Goal: Complete application form

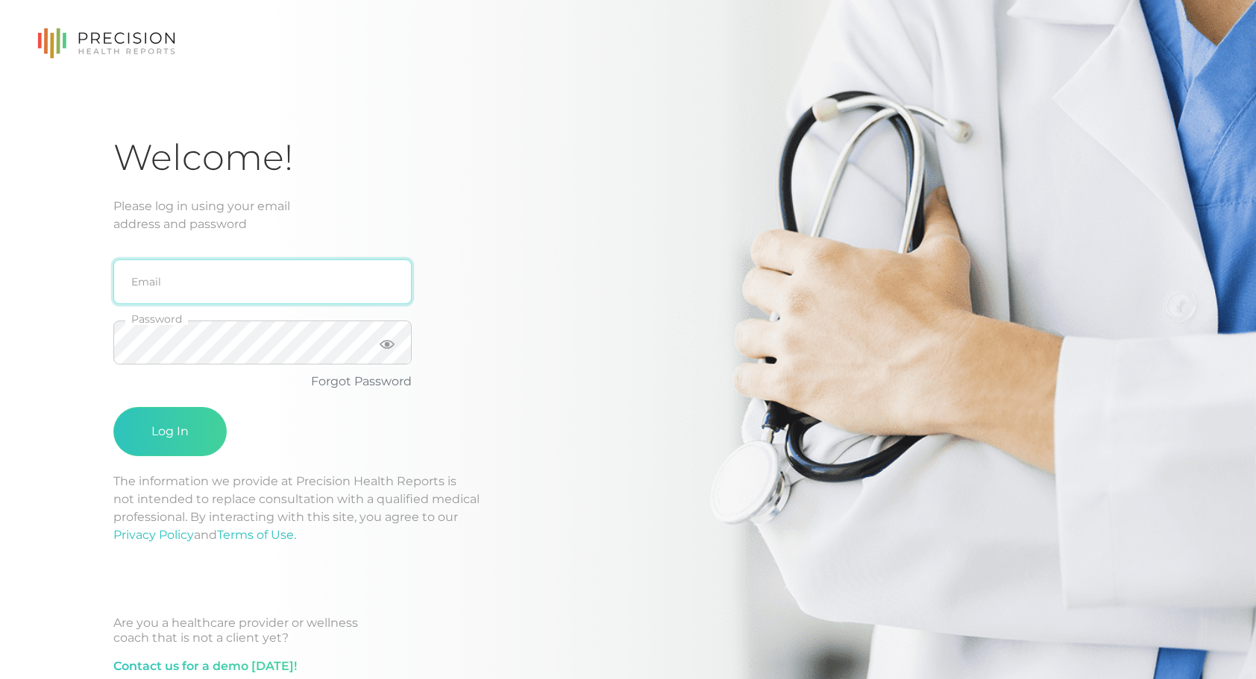
click at [236, 288] on input "email" at bounding box center [262, 281] width 298 height 45
type input "k"
type input "[EMAIL_ADDRESS][DOMAIN_NAME]"
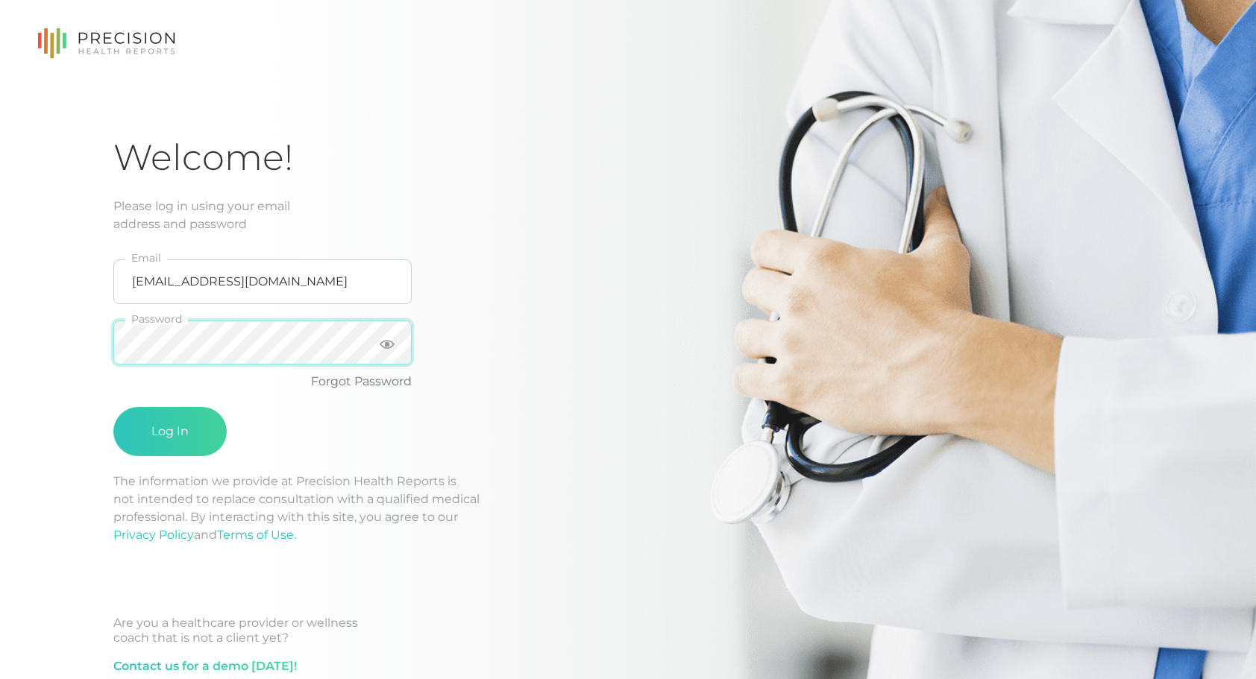
click at [113, 407] on button "Log In" at bounding box center [169, 431] width 113 height 49
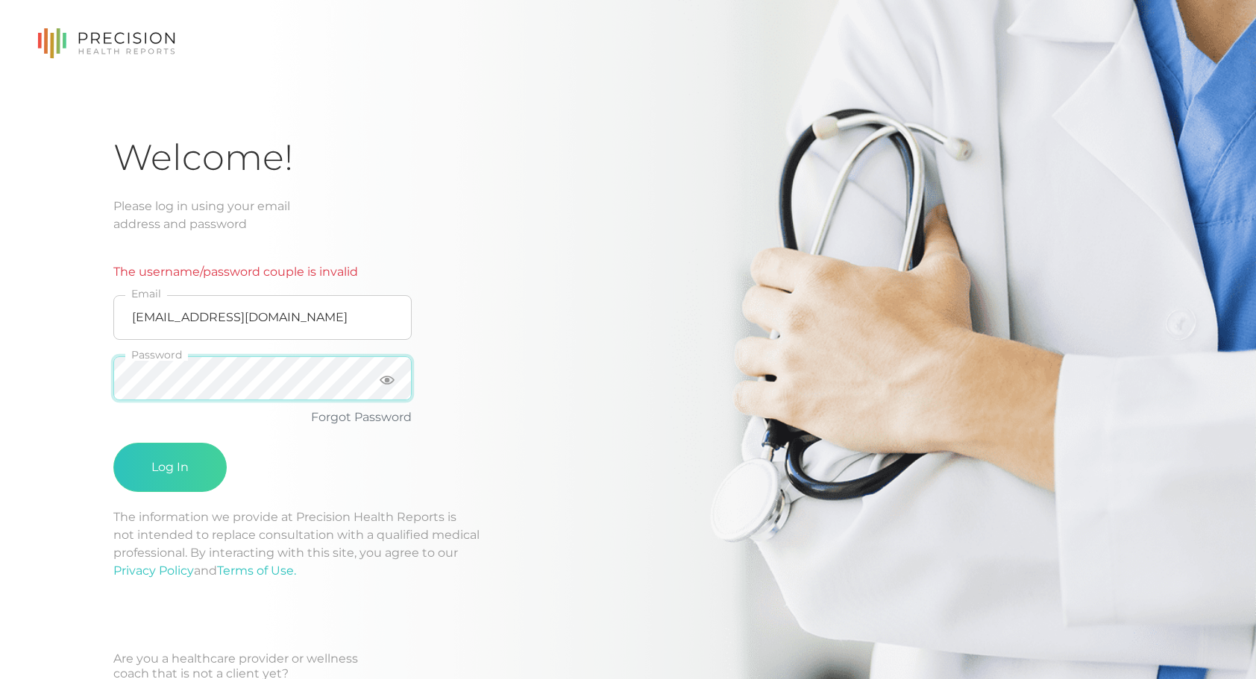
click at [113, 443] on button "Log In" at bounding box center [169, 467] width 113 height 49
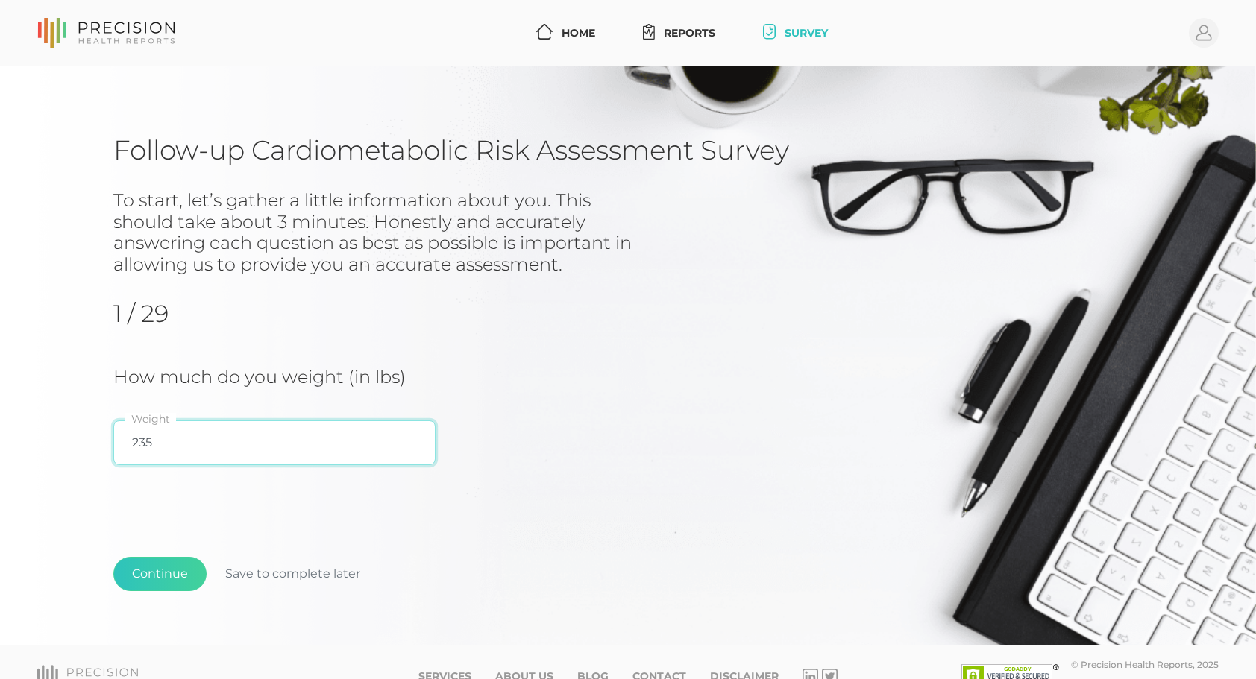
click at [194, 452] on input "235" at bounding box center [274, 443] width 322 height 45
click at [164, 591] on div "Continue Save to complete later" at bounding box center [627, 582] width 1029 height 110
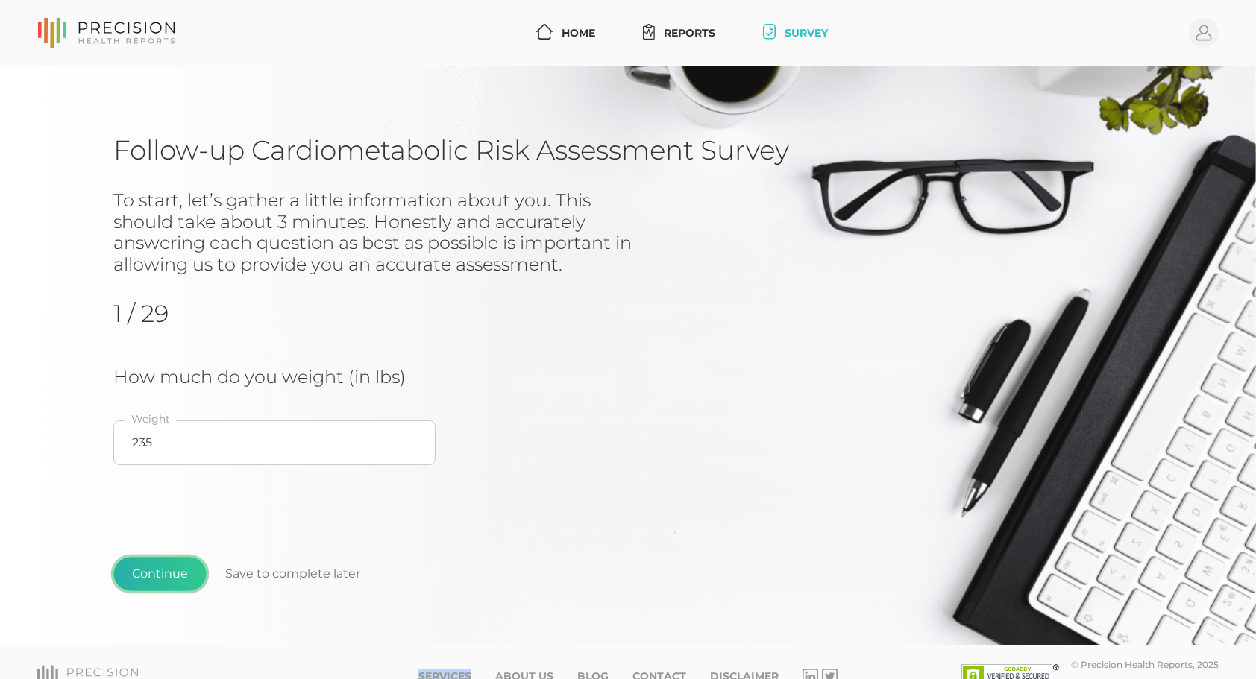
drag, startPoint x: 164, startPoint y: 591, endPoint x: 154, endPoint y: 580, distance: 15.3
click at [154, 580] on button "Continue" at bounding box center [159, 574] width 93 height 34
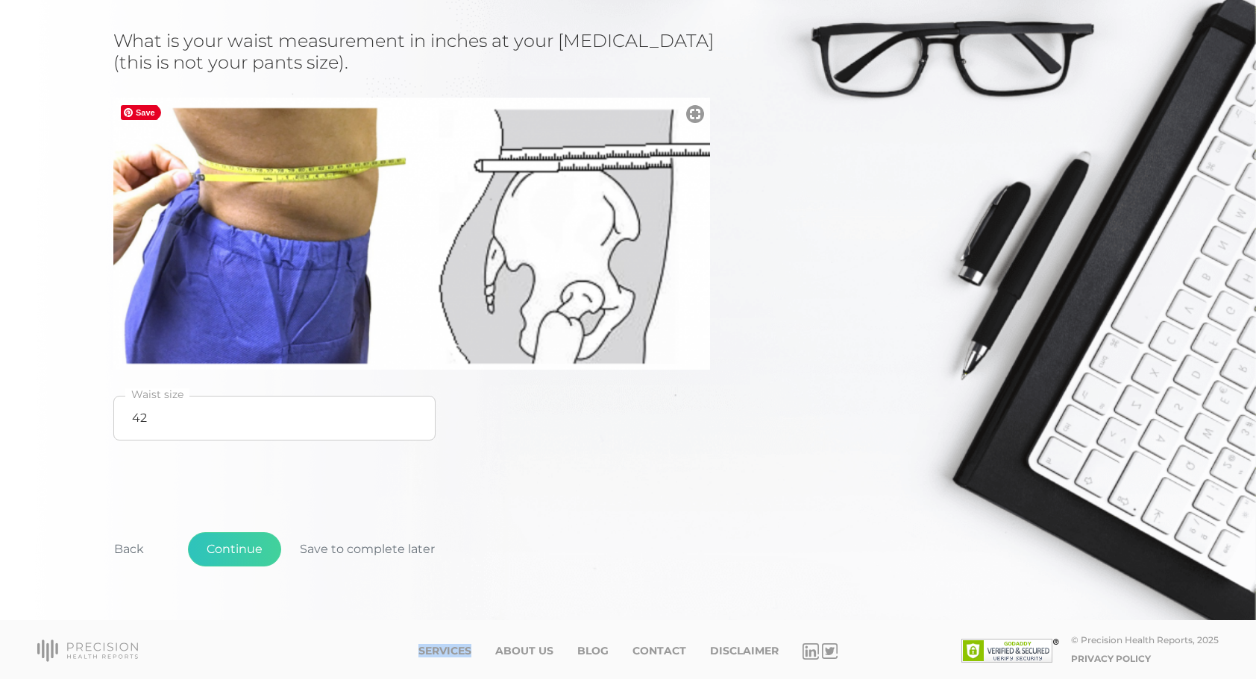
scroll to position [252, 0]
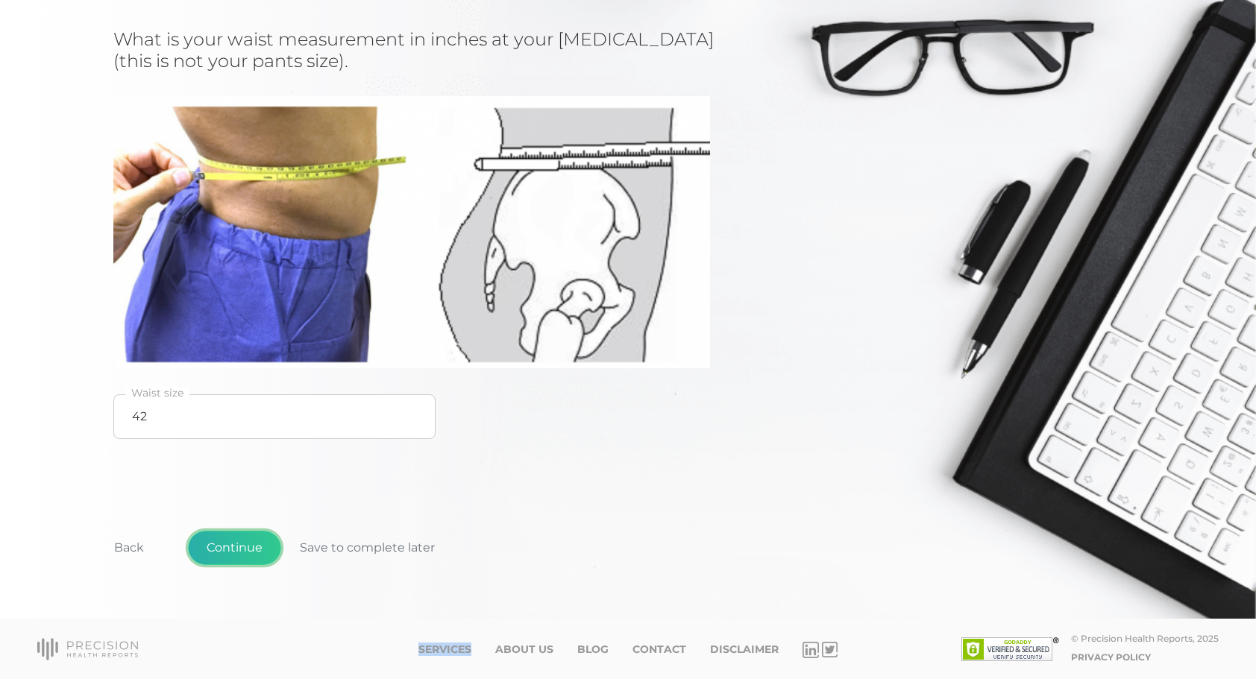
click at [234, 532] on button "Continue" at bounding box center [234, 548] width 93 height 34
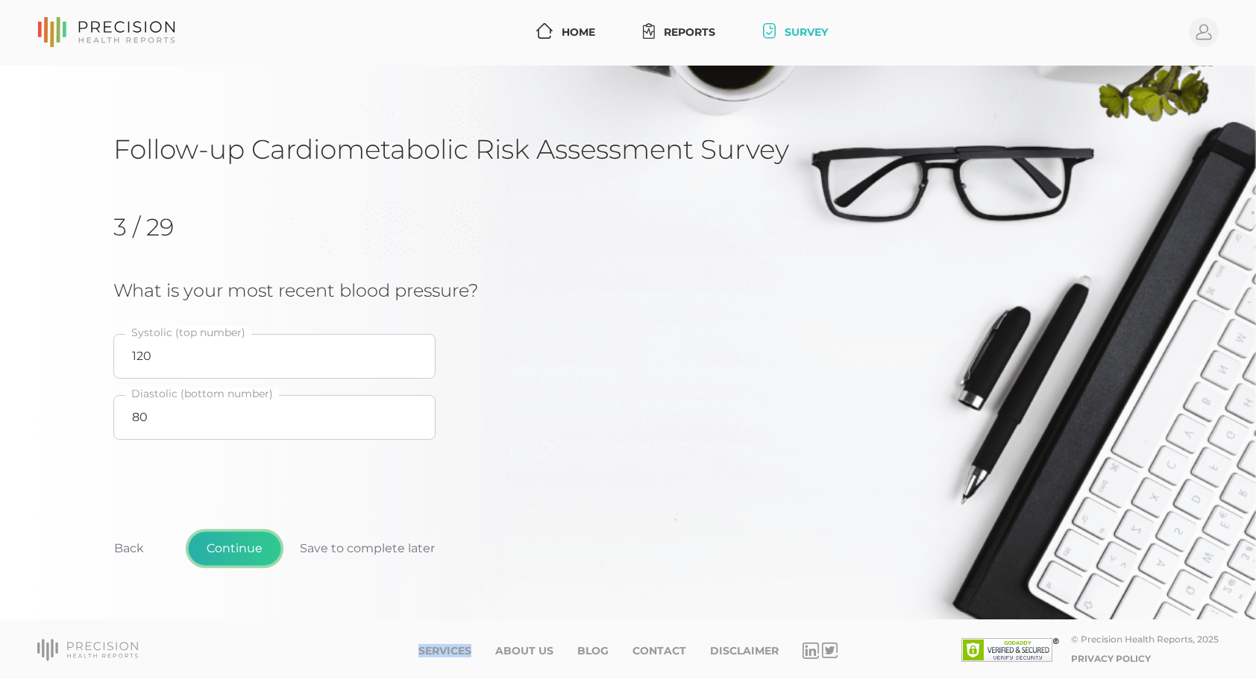
click at [236, 542] on button "Continue" at bounding box center [234, 549] width 93 height 34
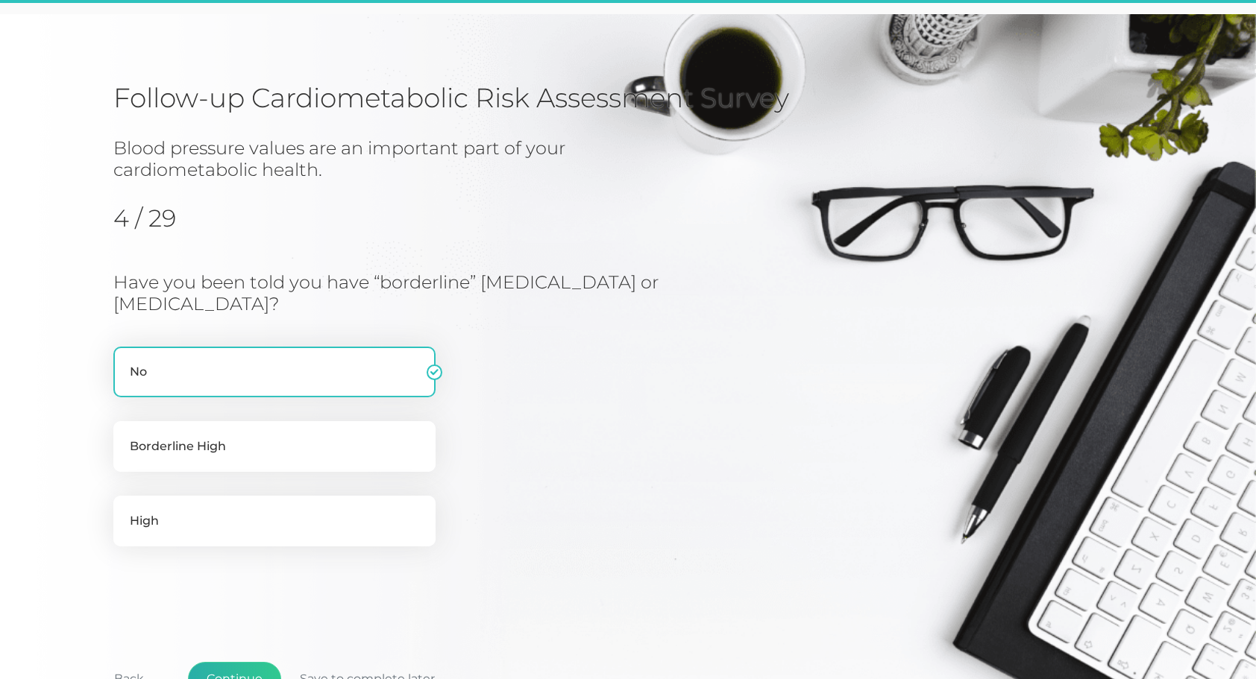
scroll to position [184, 0]
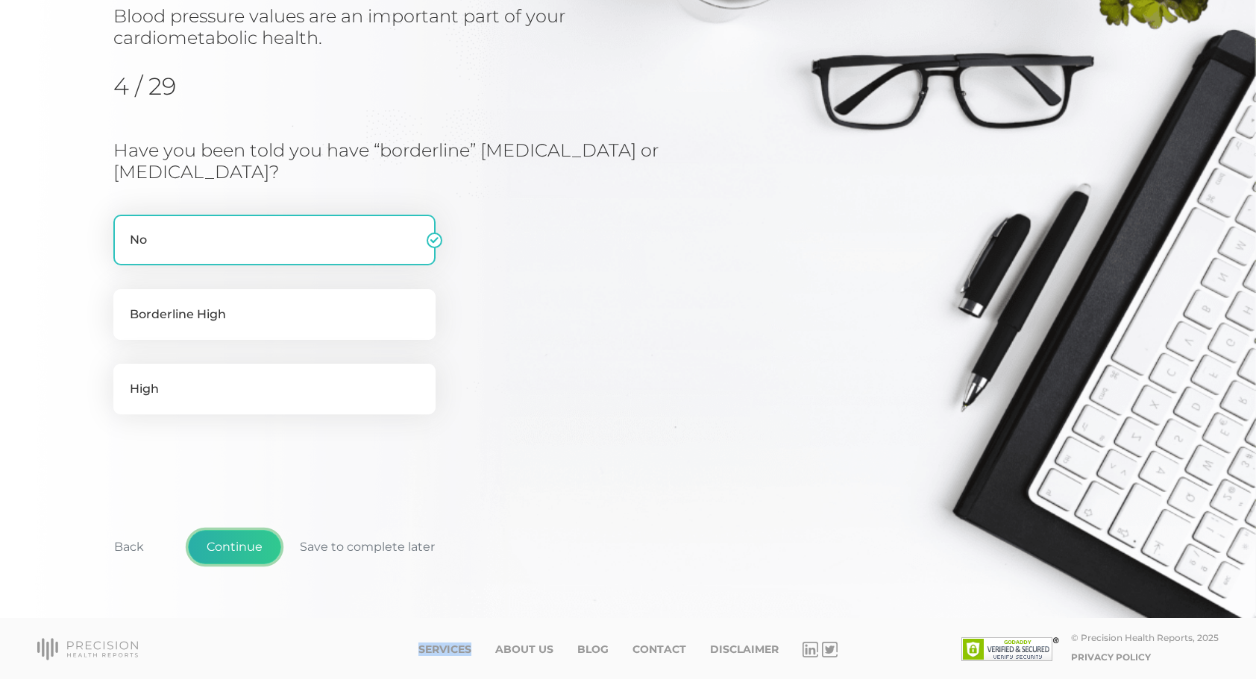
click at [242, 537] on button "Continue" at bounding box center [234, 547] width 93 height 34
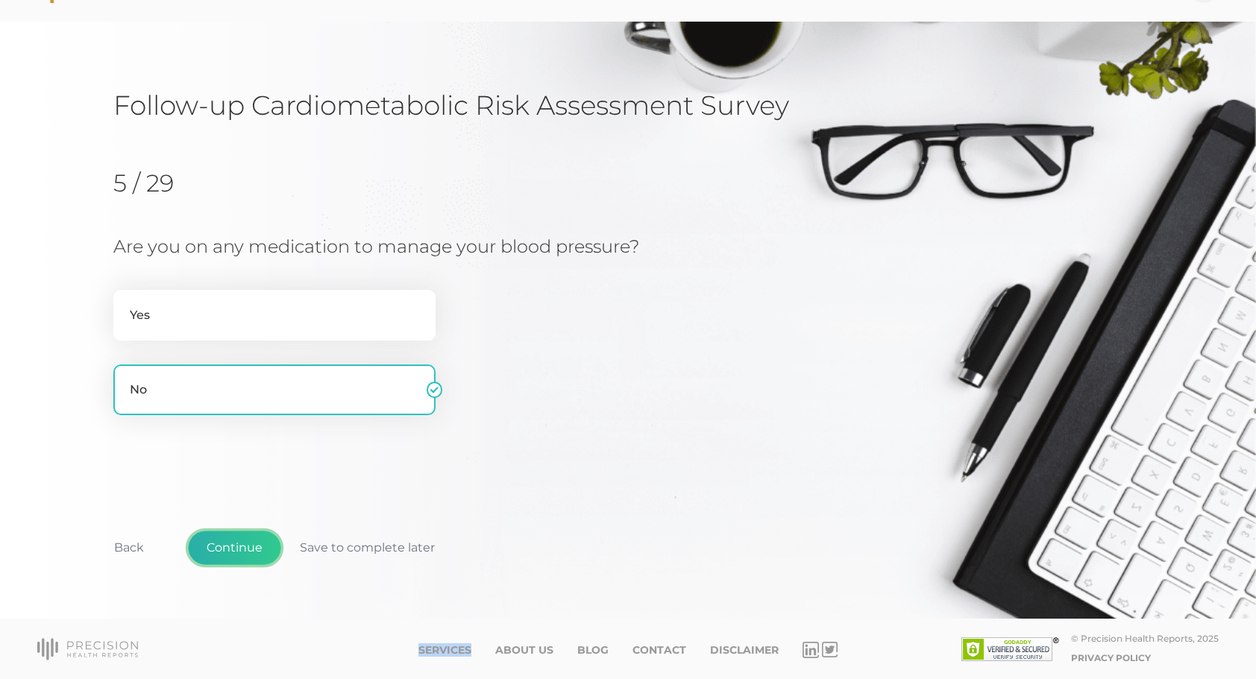
click at [242, 537] on button "Continue" at bounding box center [234, 548] width 93 height 34
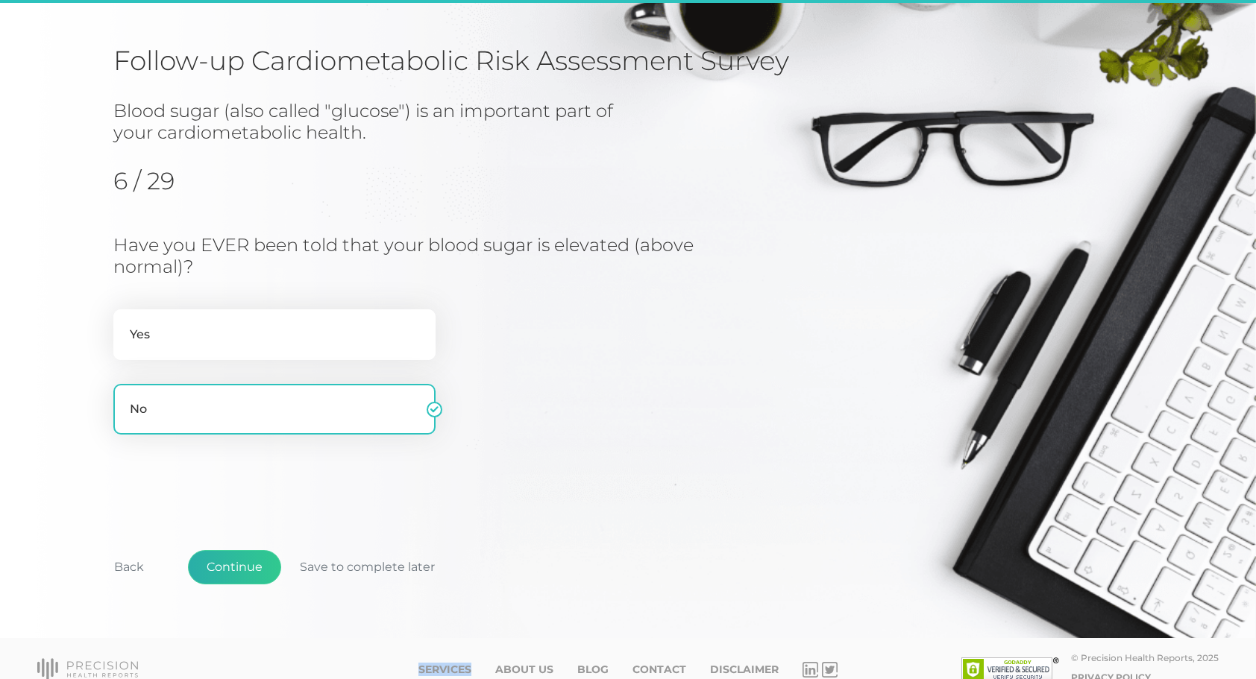
scroll to position [110, 0]
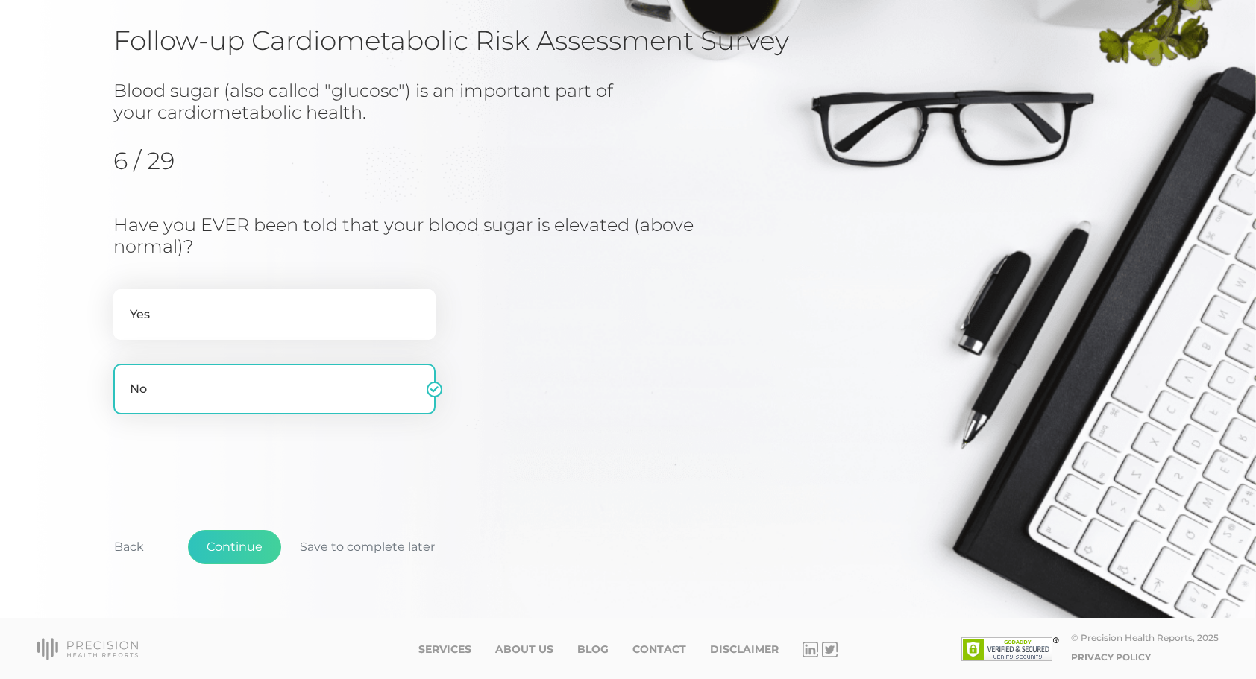
click at [254, 529] on div "Back Continue Save to complete later" at bounding box center [627, 555] width 1029 height 110
click at [248, 549] on button "Continue" at bounding box center [234, 547] width 93 height 34
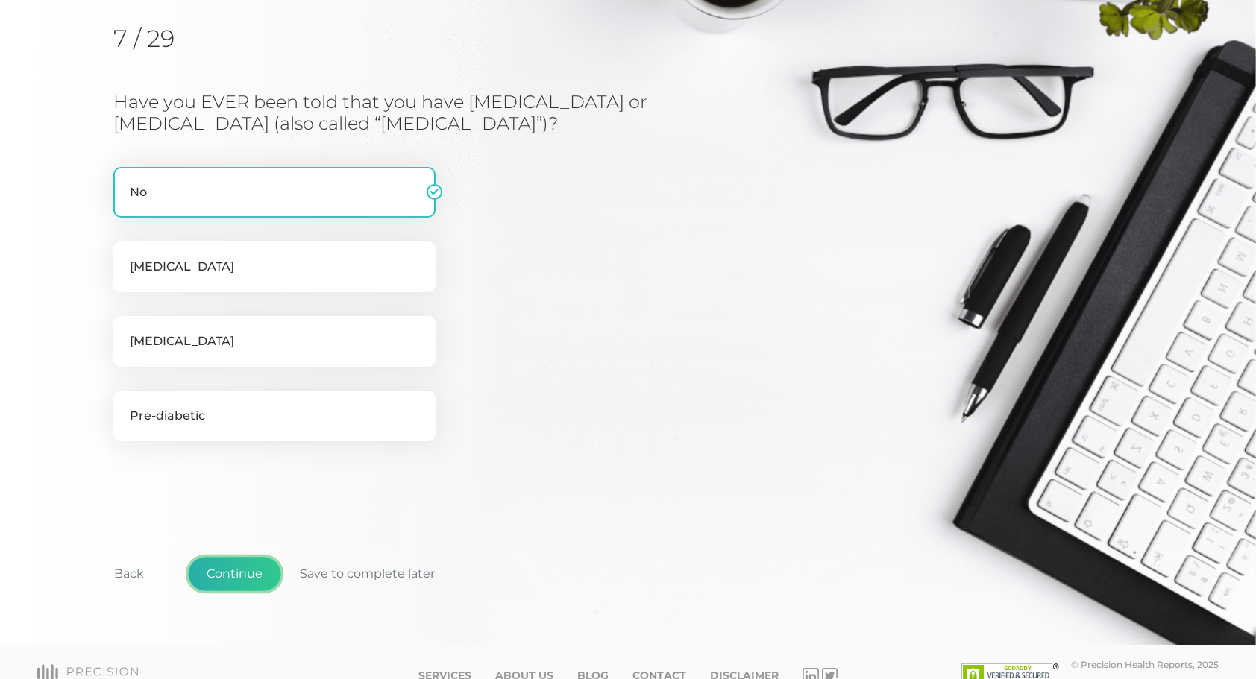
click at [248, 567] on button "Continue" at bounding box center [234, 574] width 93 height 34
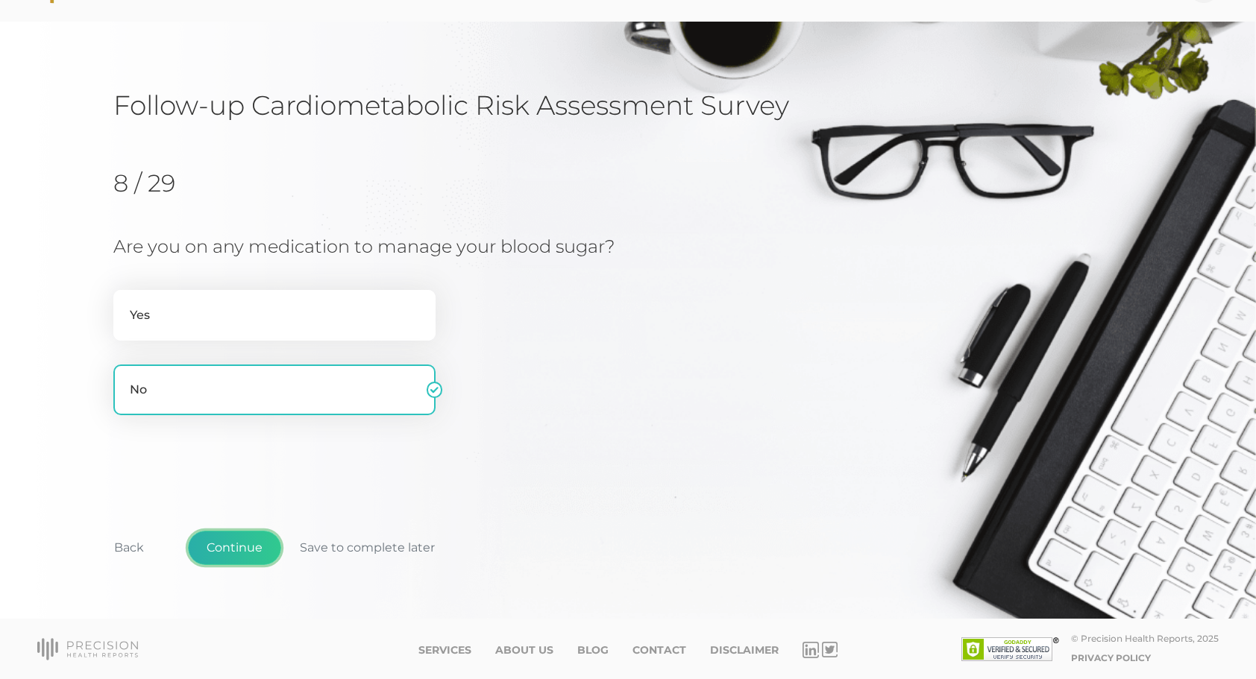
click at [244, 547] on button "Continue" at bounding box center [234, 548] width 93 height 34
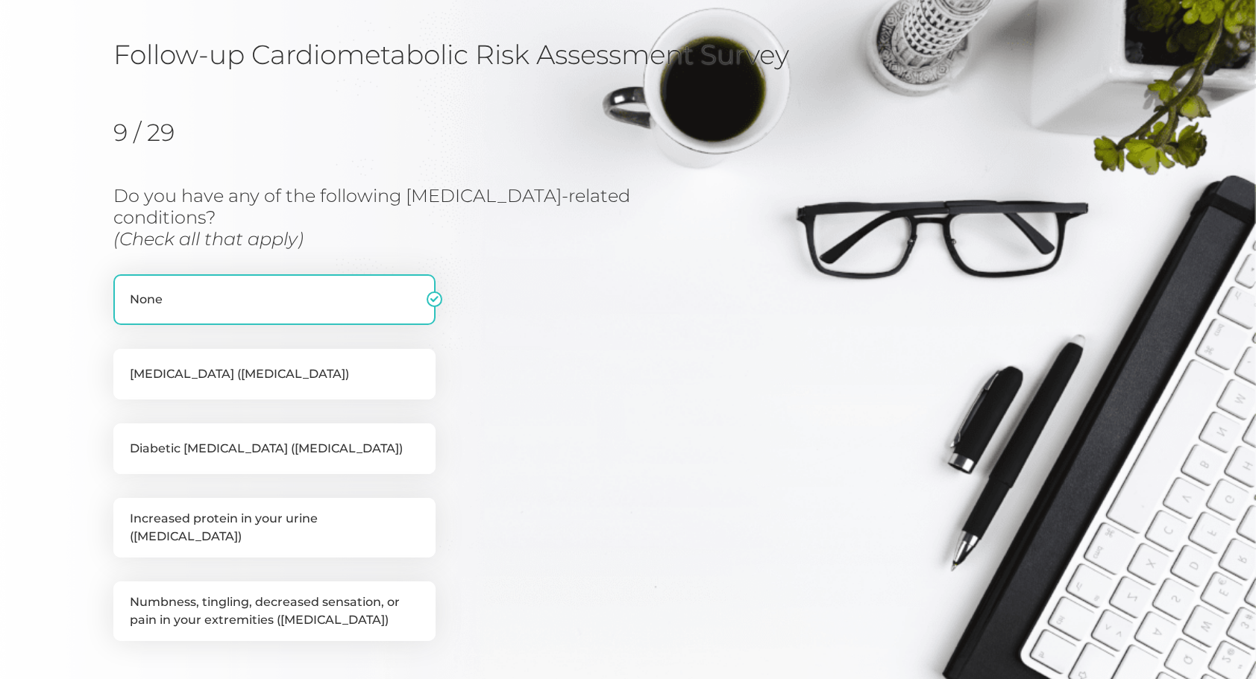
scroll to position [189, 0]
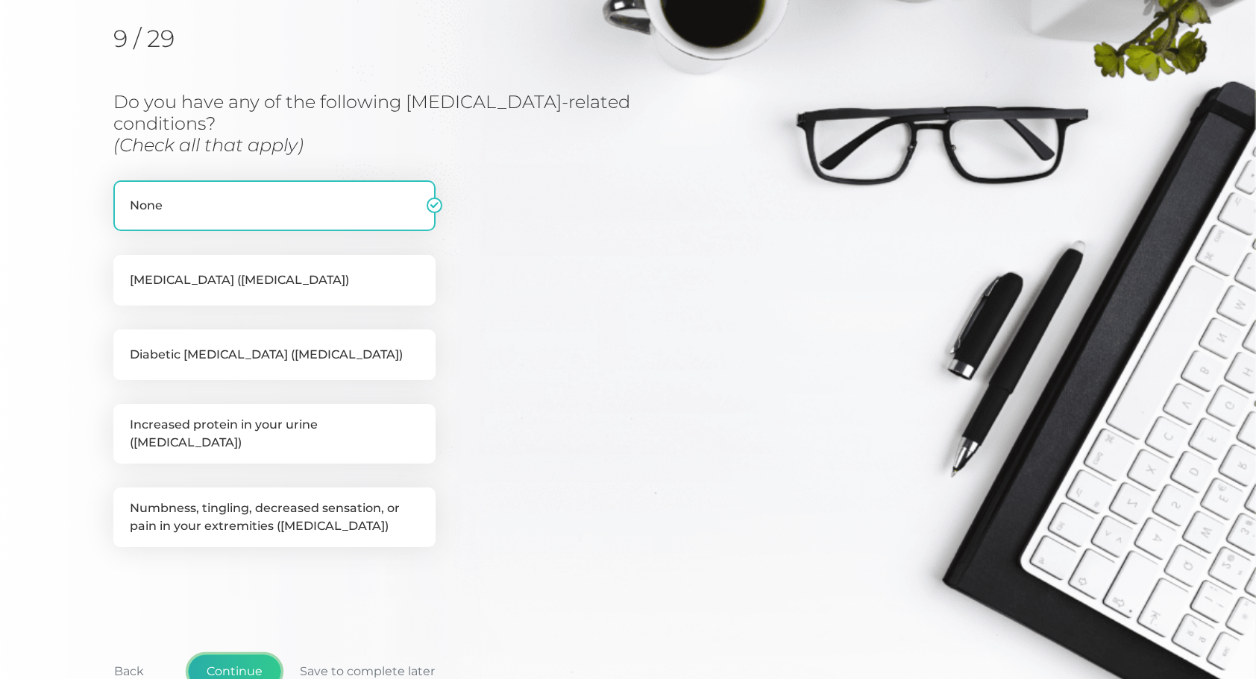
click at [261, 655] on button "Continue" at bounding box center [234, 672] width 93 height 34
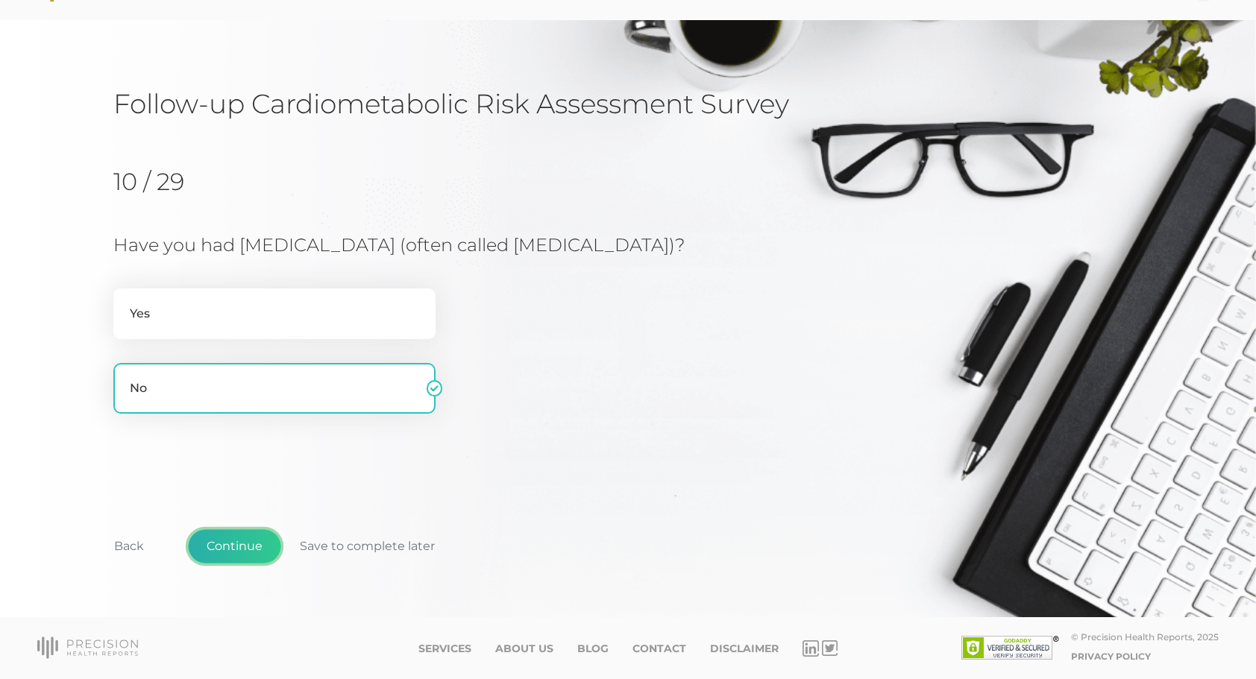
click at [242, 563] on button "Continue" at bounding box center [234, 546] width 93 height 34
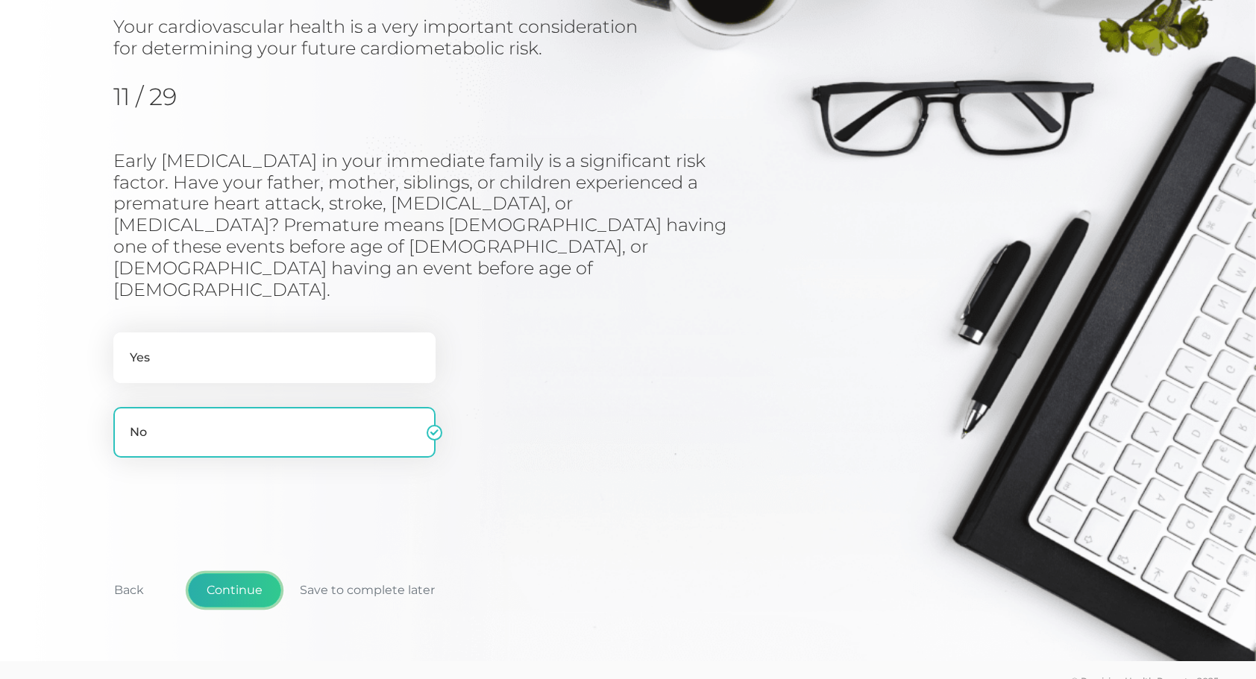
click at [237, 573] on button "Continue" at bounding box center [234, 590] width 93 height 34
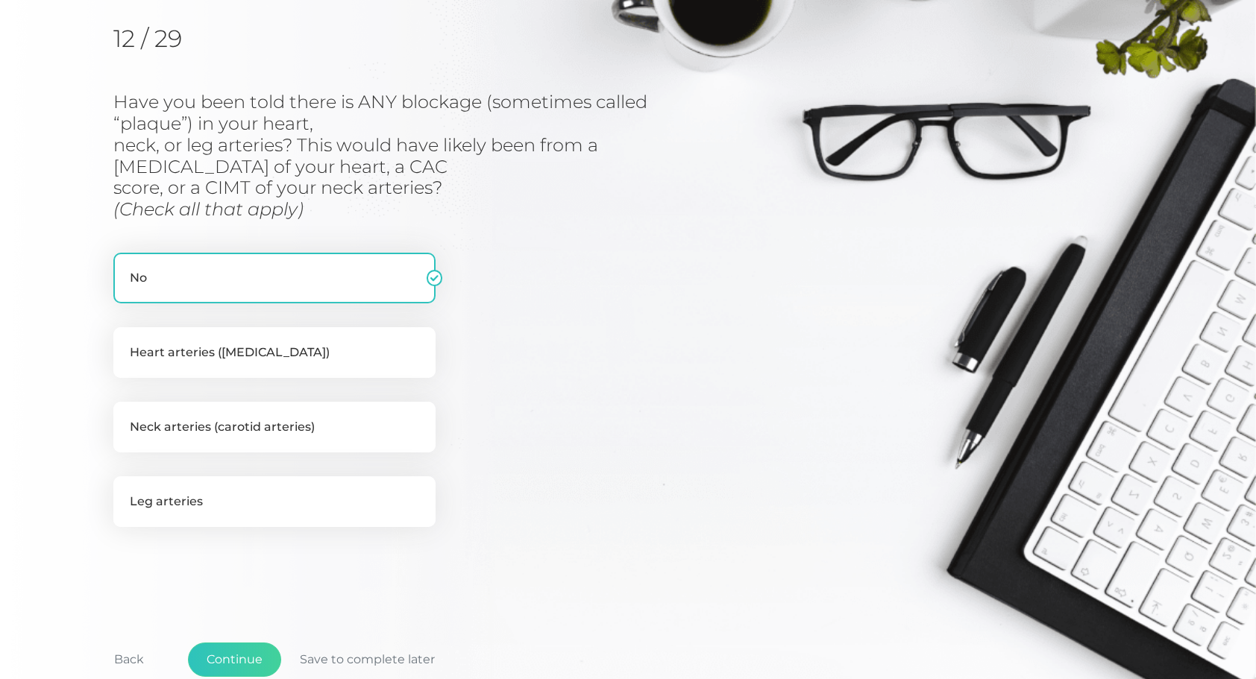
click at [239, 639] on div "Back Continue Save to complete later" at bounding box center [627, 668] width 1029 height 110
click at [239, 659] on button "Continue" at bounding box center [234, 660] width 93 height 34
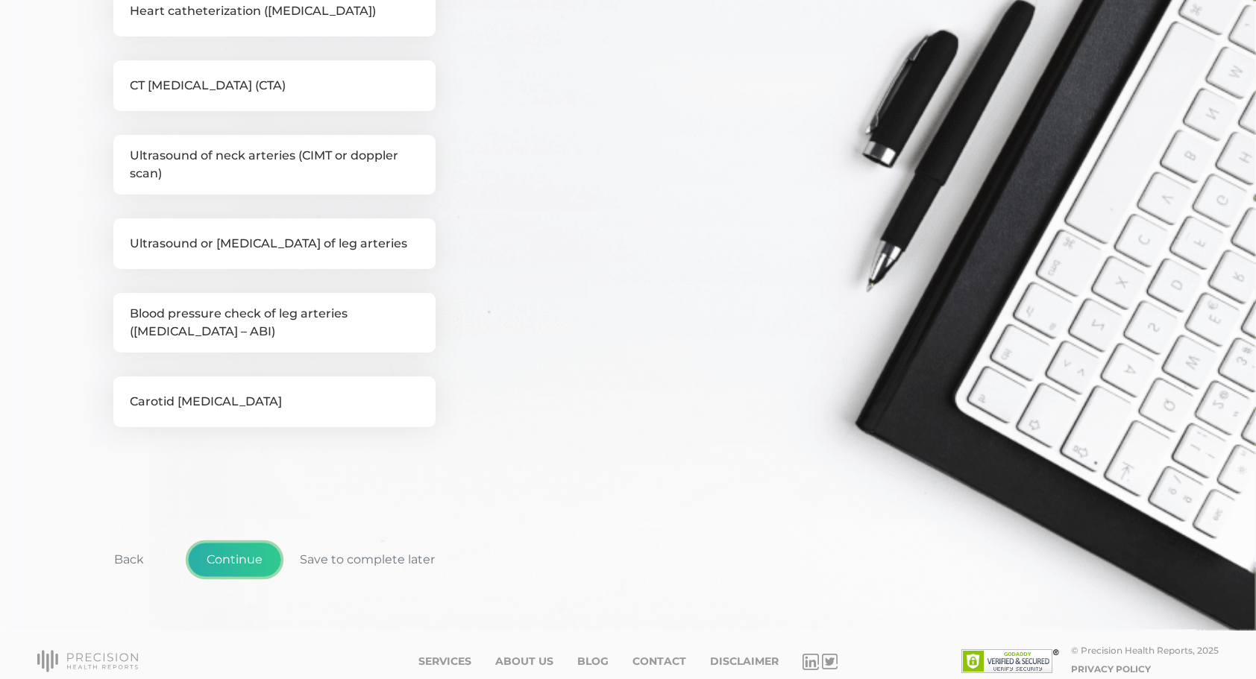
click at [236, 544] on button "Continue" at bounding box center [234, 560] width 93 height 34
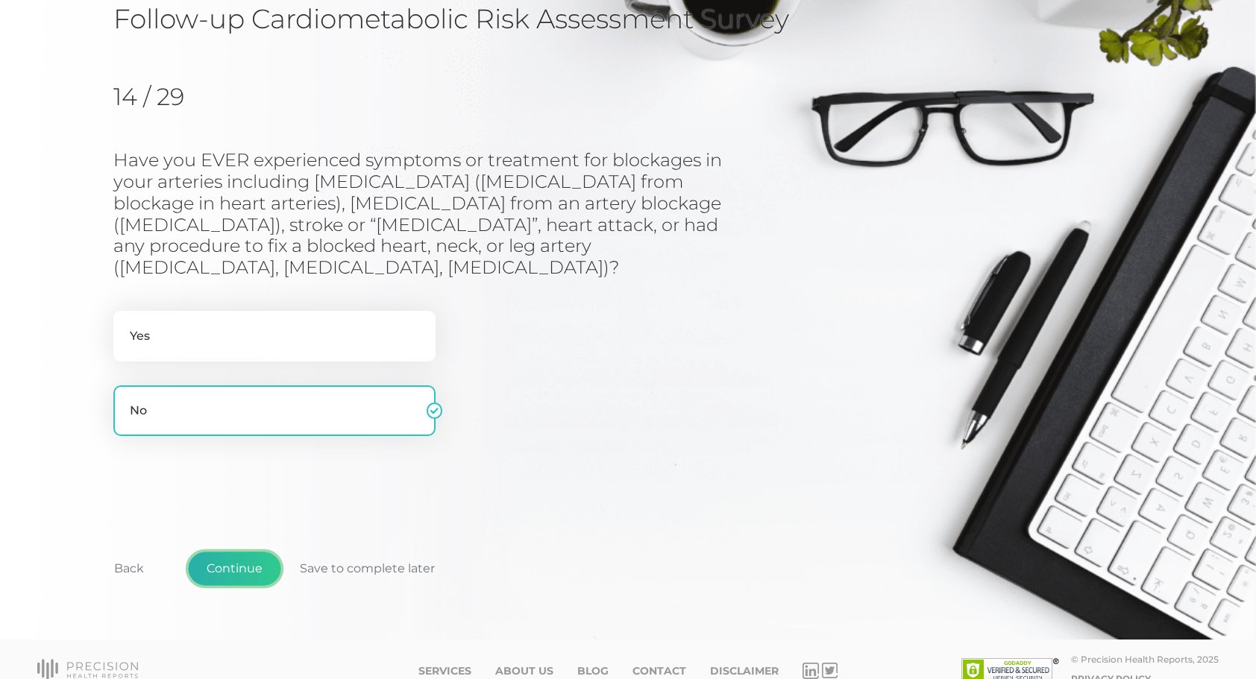
click at [239, 552] on button "Continue" at bounding box center [234, 569] width 93 height 34
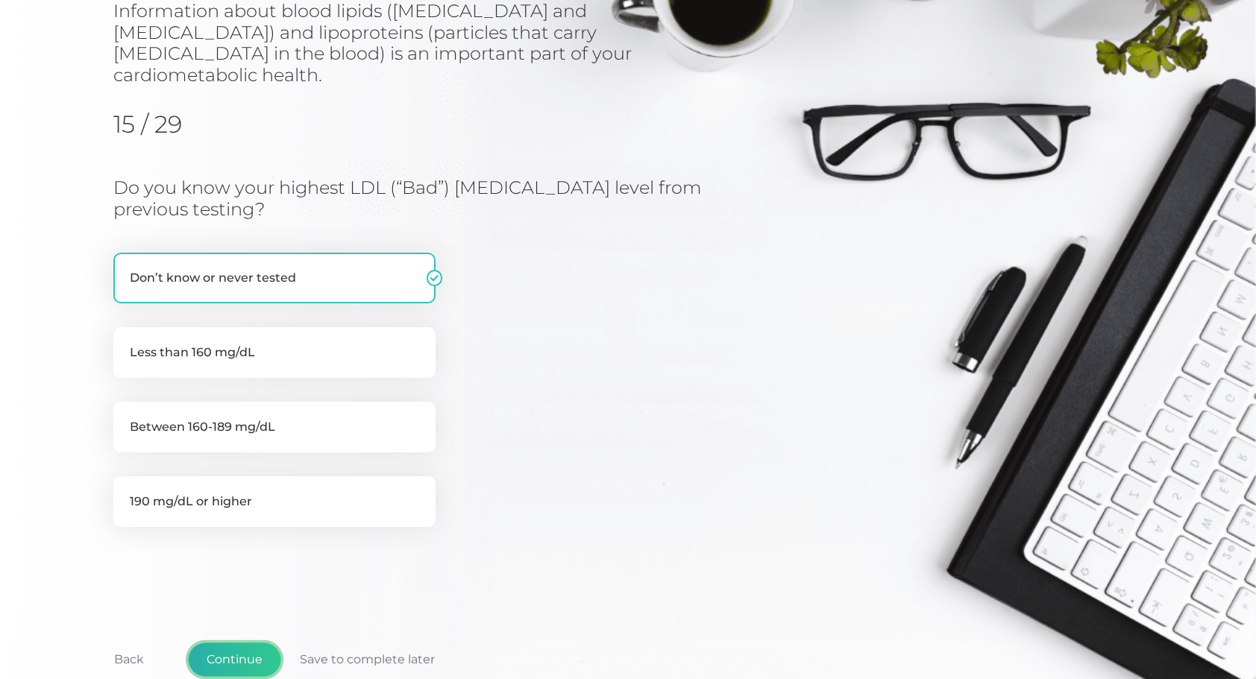
click at [238, 644] on button "Continue" at bounding box center [234, 660] width 93 height 34
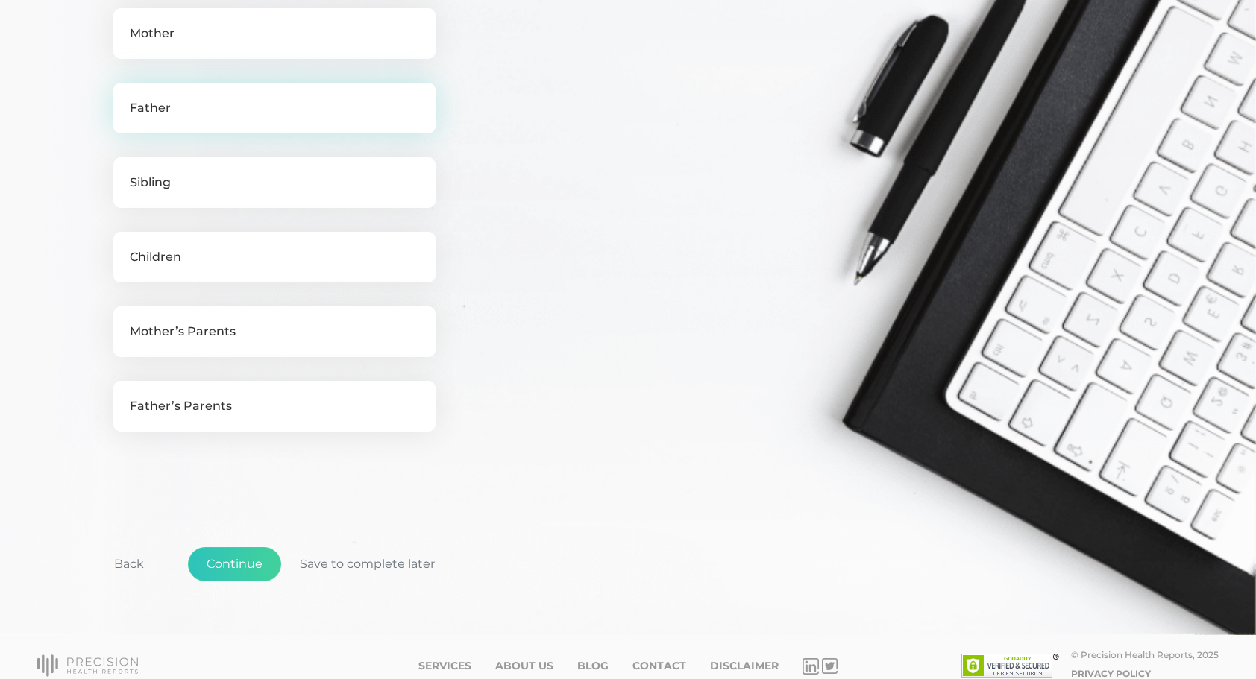
scroll to position [589, 0]
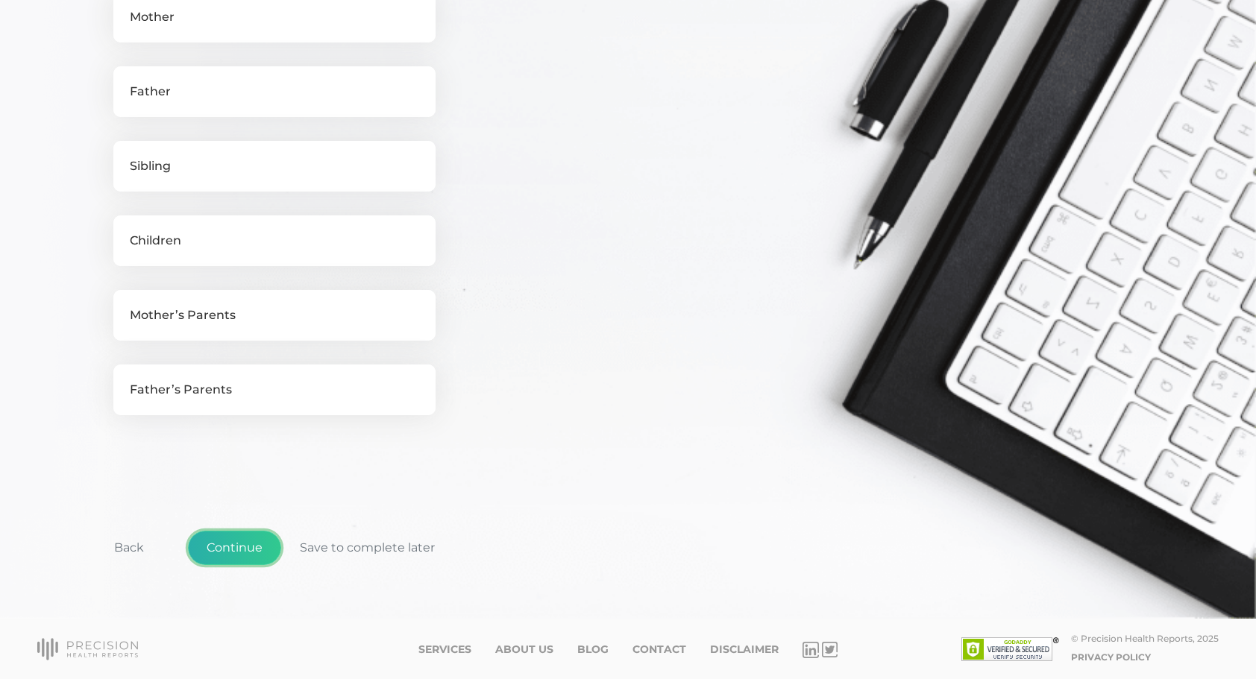
click at [249, 547] on button "Continue" at bounding box center [234, 548] width 93 height 34
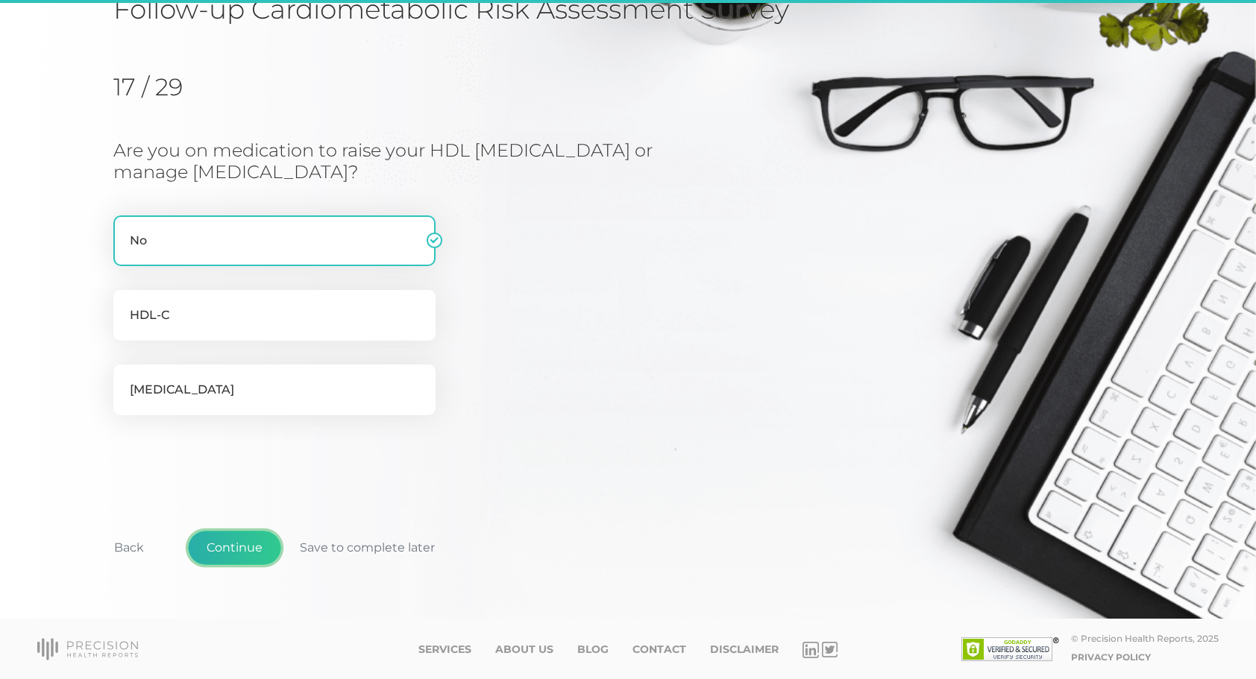
click at [249, 547] on button "Continue" at bounding box center [234, 548] width 93 height 34
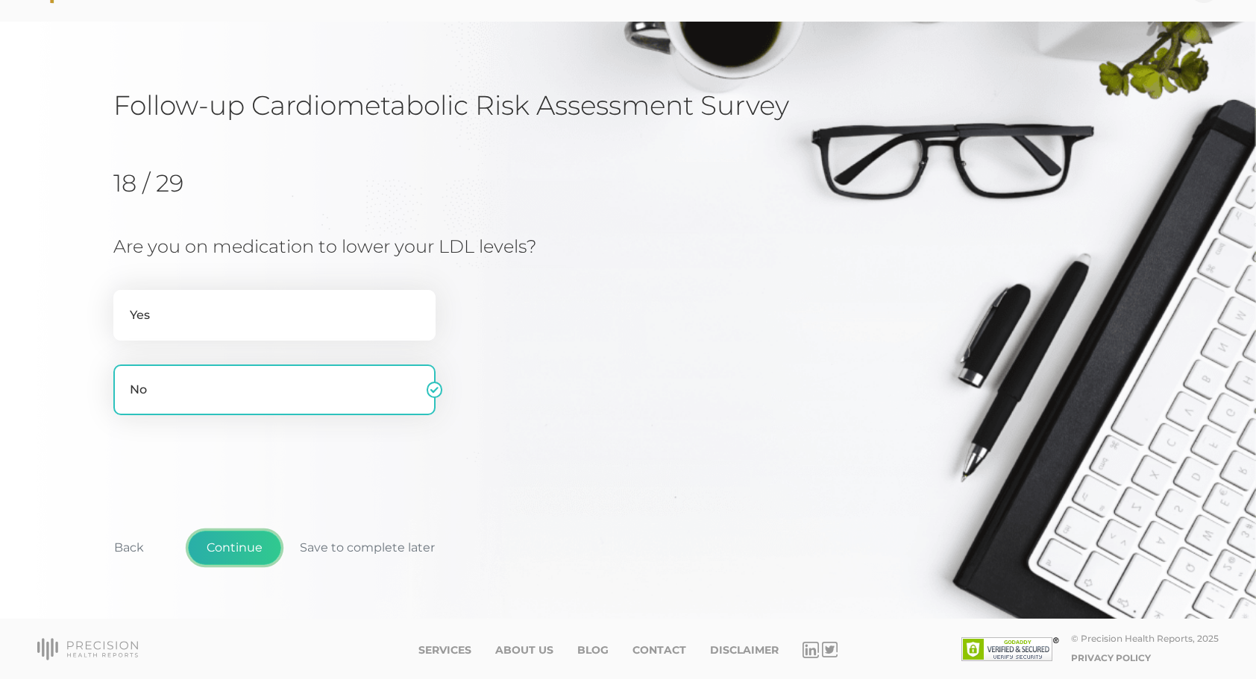
click at [249, 547] on button "Continue" at bounding box center [234, 548] width 93 height 34
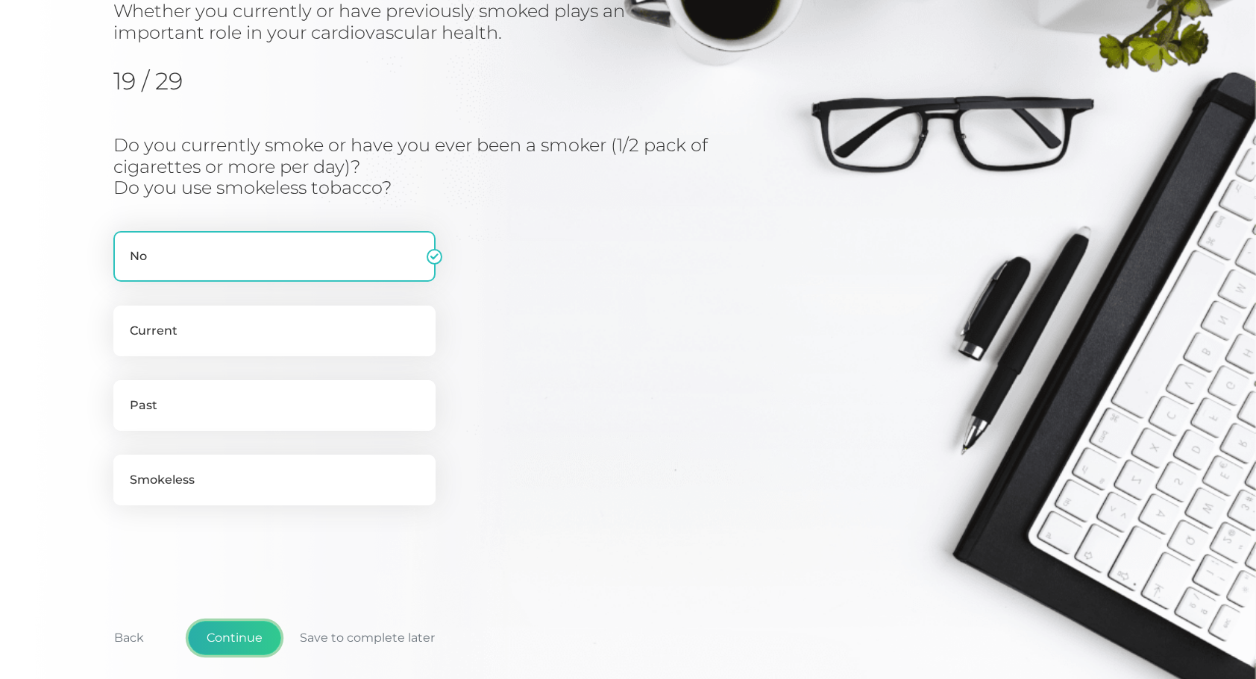
click at [235, 629] on button "Continue" at bounding box center [234, 638] width 93 height 34
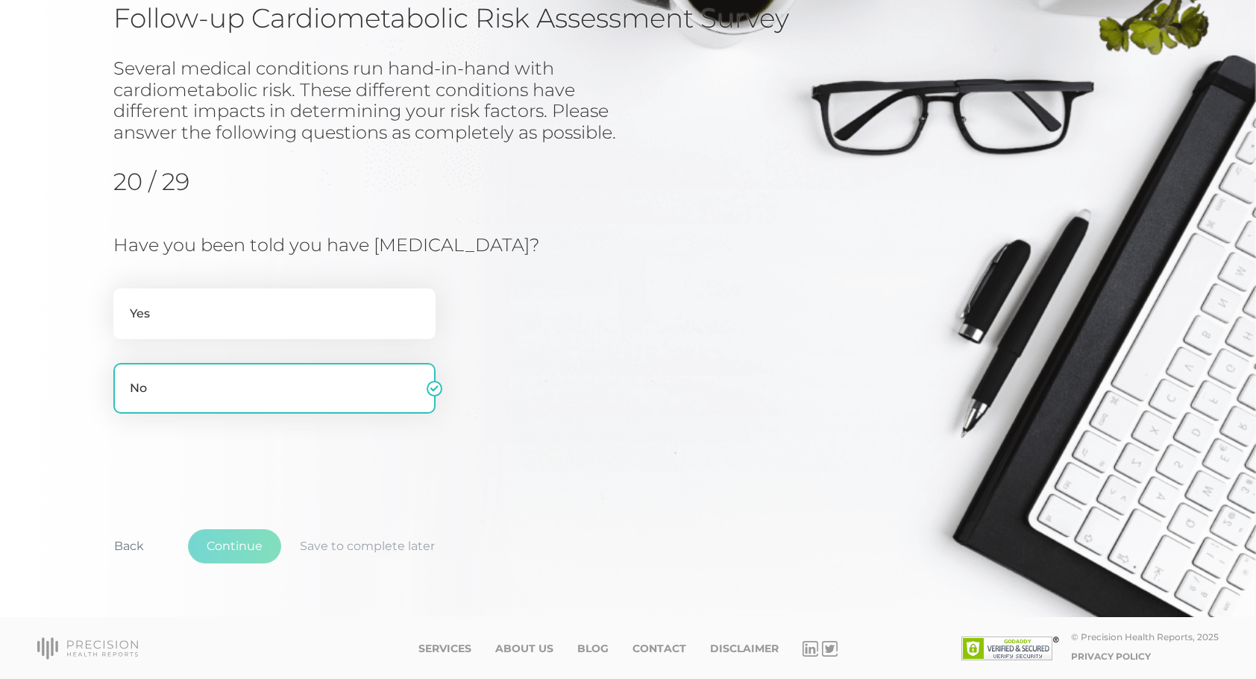
scroll to position [131, 0]
click at [231, 561] on button "Continue" at bounding box center [234, 547] width 93 height 34
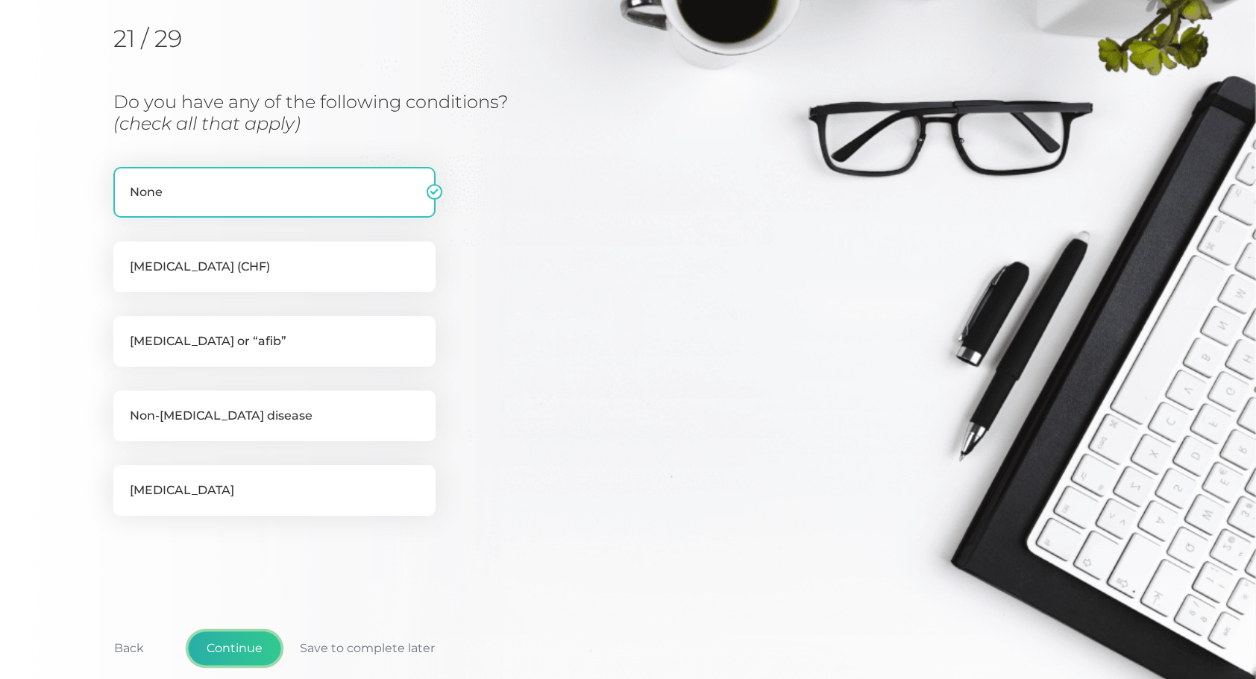
click at [256, 639] on button "Continue" at bounding box center [234, 649] width 93 height 34
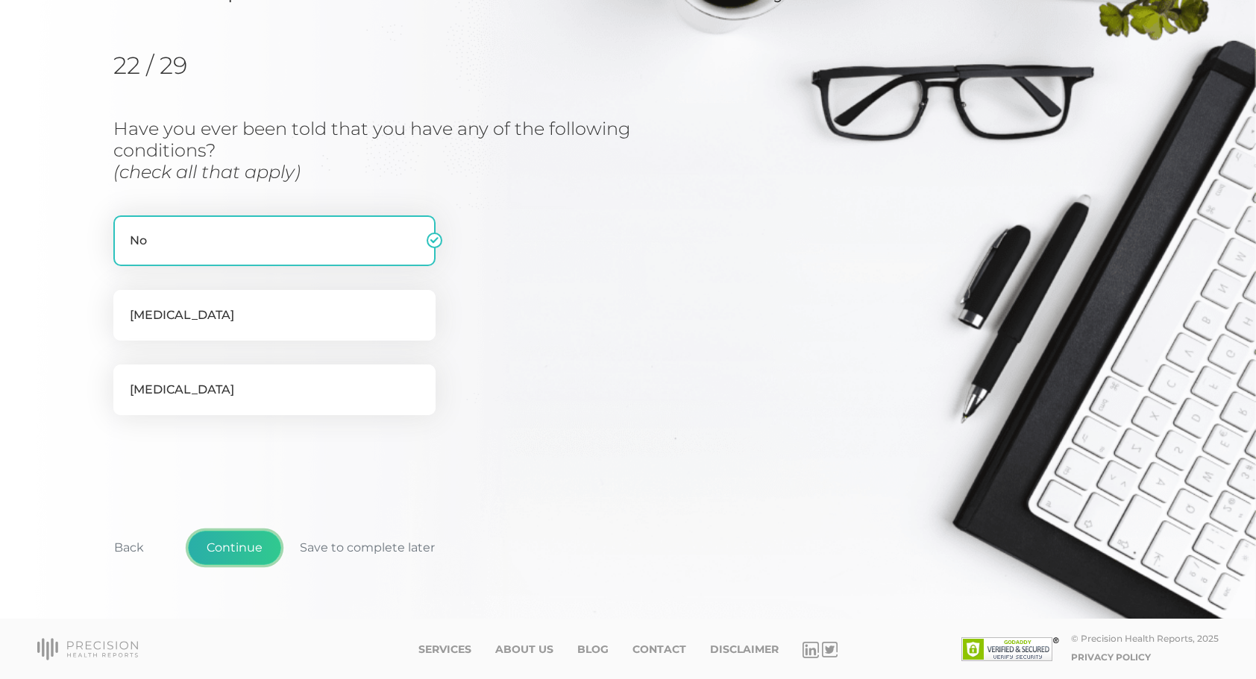
click at [233, 549] on button "Continue" at bounding box center [234, 548] width 93 height 34
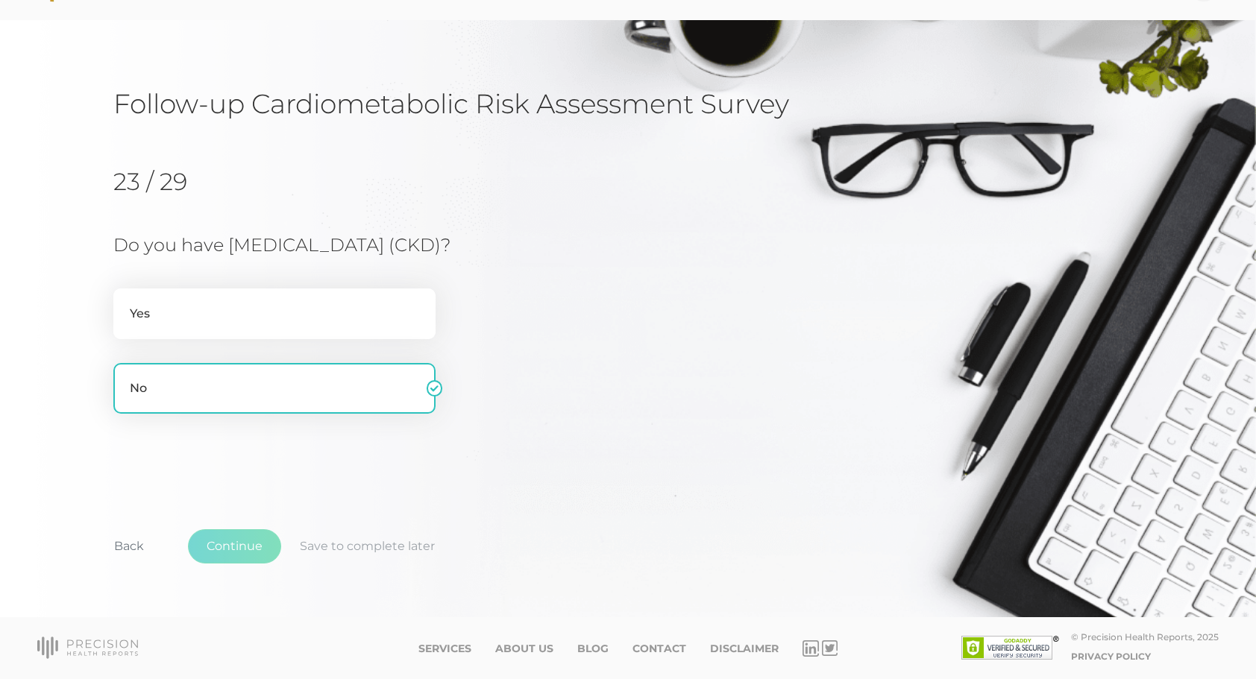
scroll to position [45, 0]
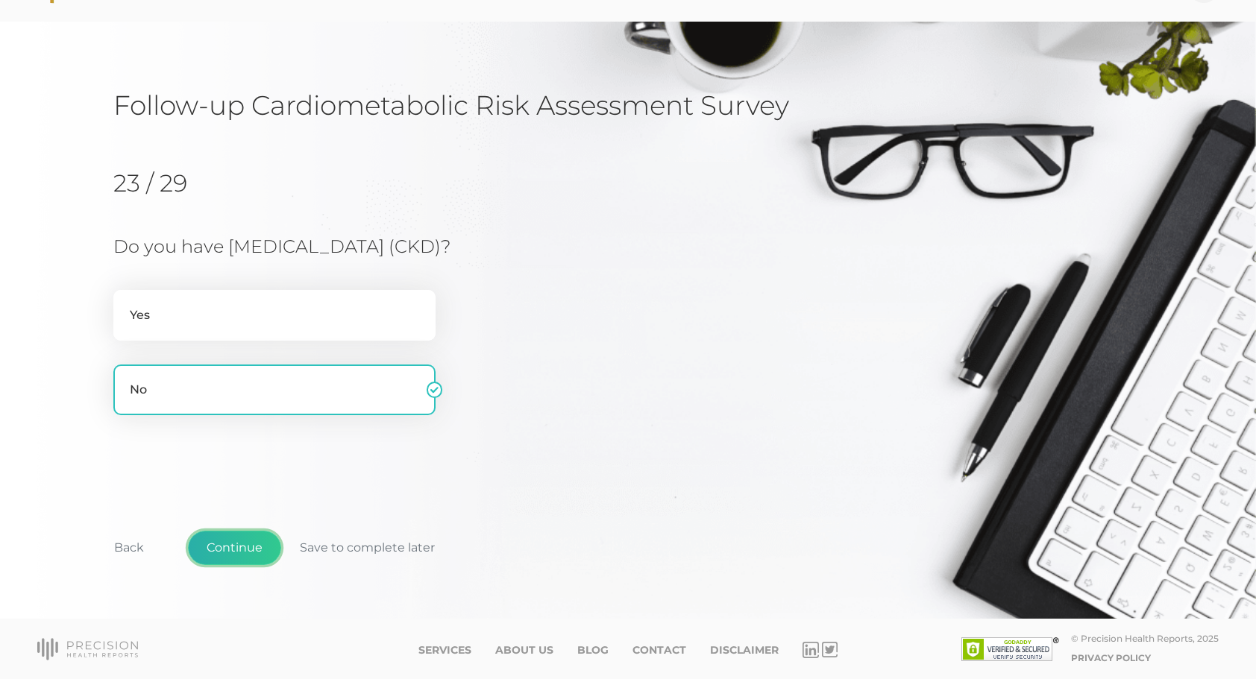
click at [236, 564] on button "Continue" at bounding box center [234, 548] width 93 height 34
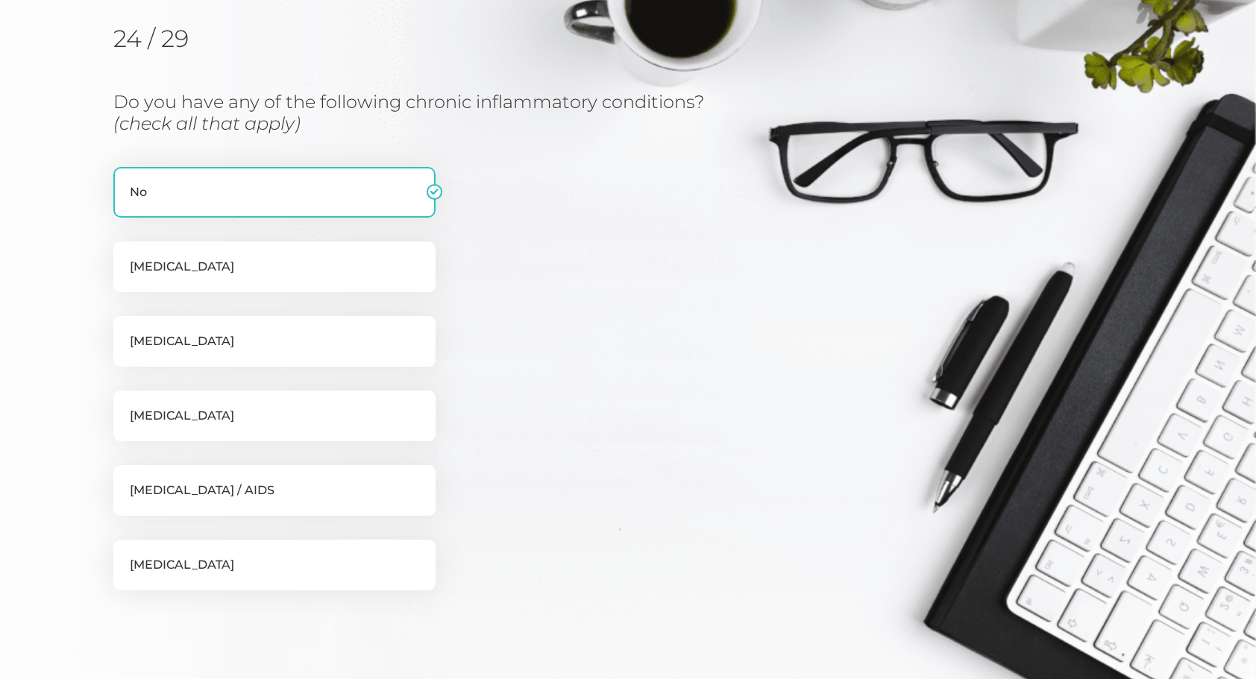
scroll to position [365, 0]
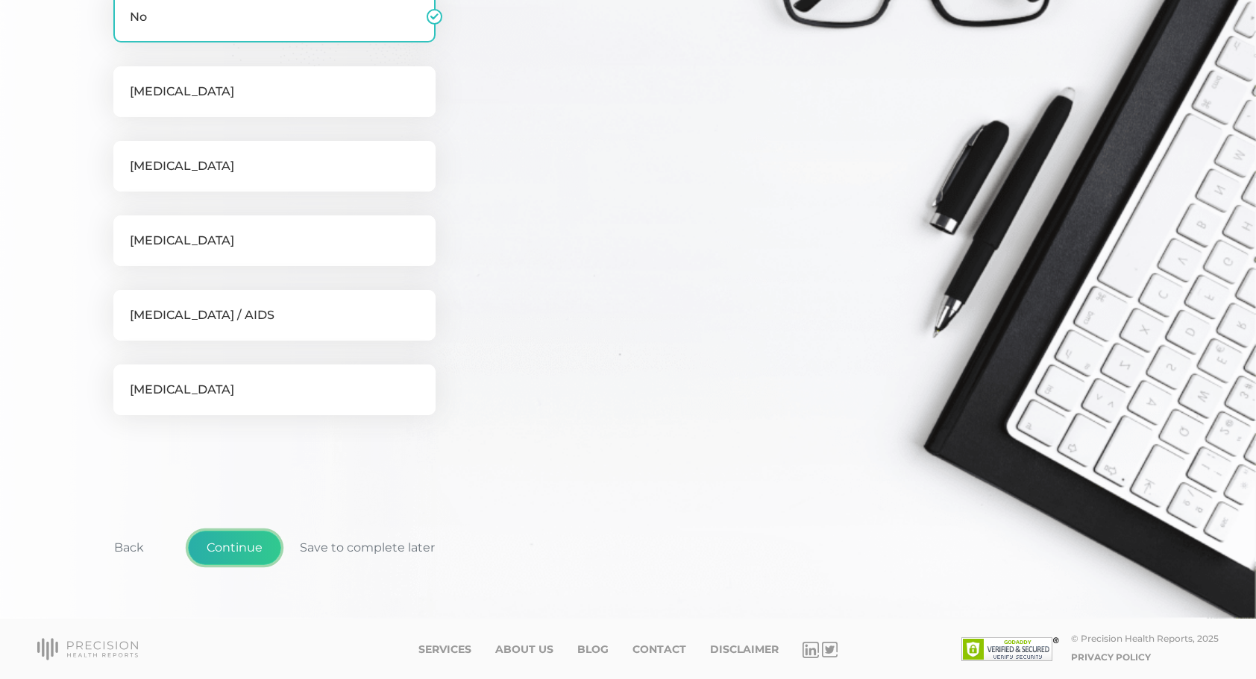
click at [233, 553] on button "Continue" at bounding box center [234, 548] width 93 height 34
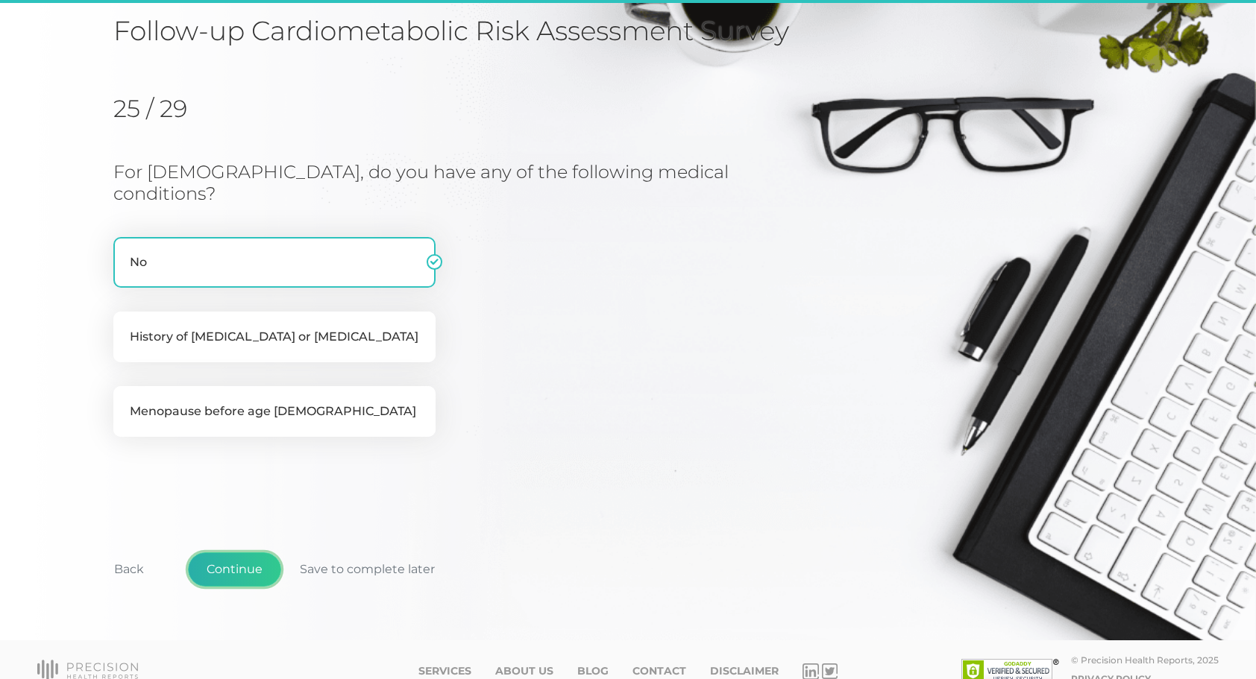
click at [233, 553] on button "Continue" at bounding box center [234, 570] width 93 height 34
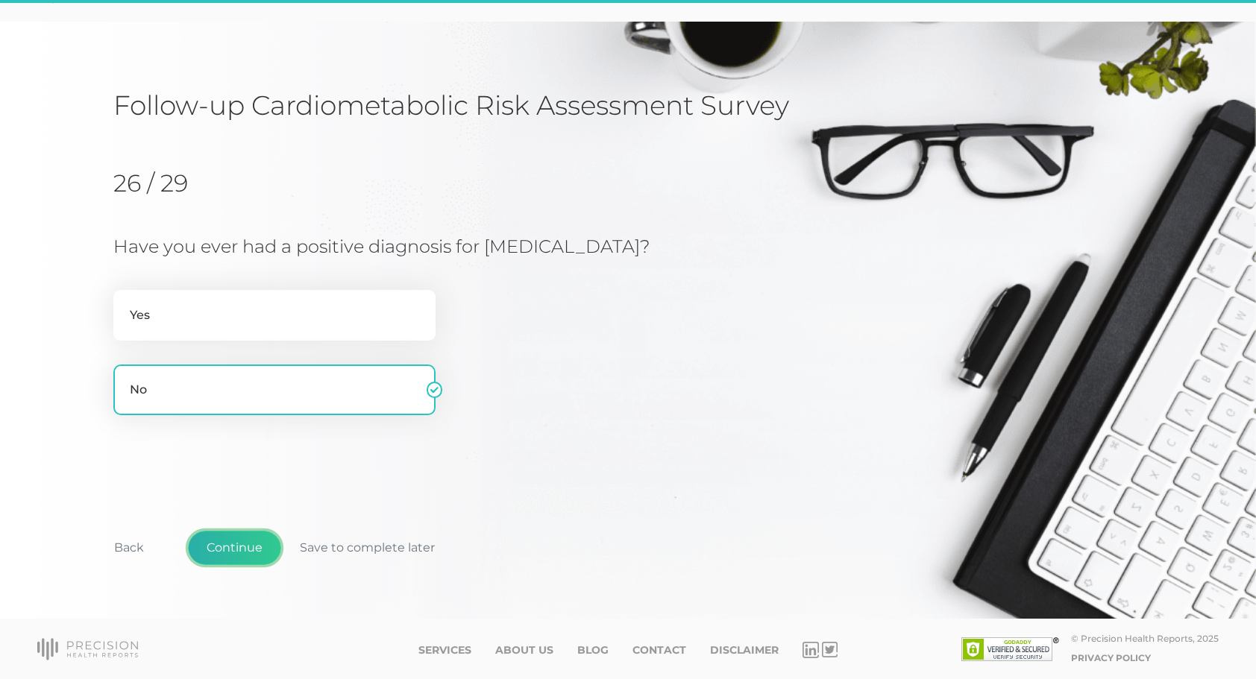
click at [233, 553] on button "Continue" at bounding box center [234, 548] width 93 height 34
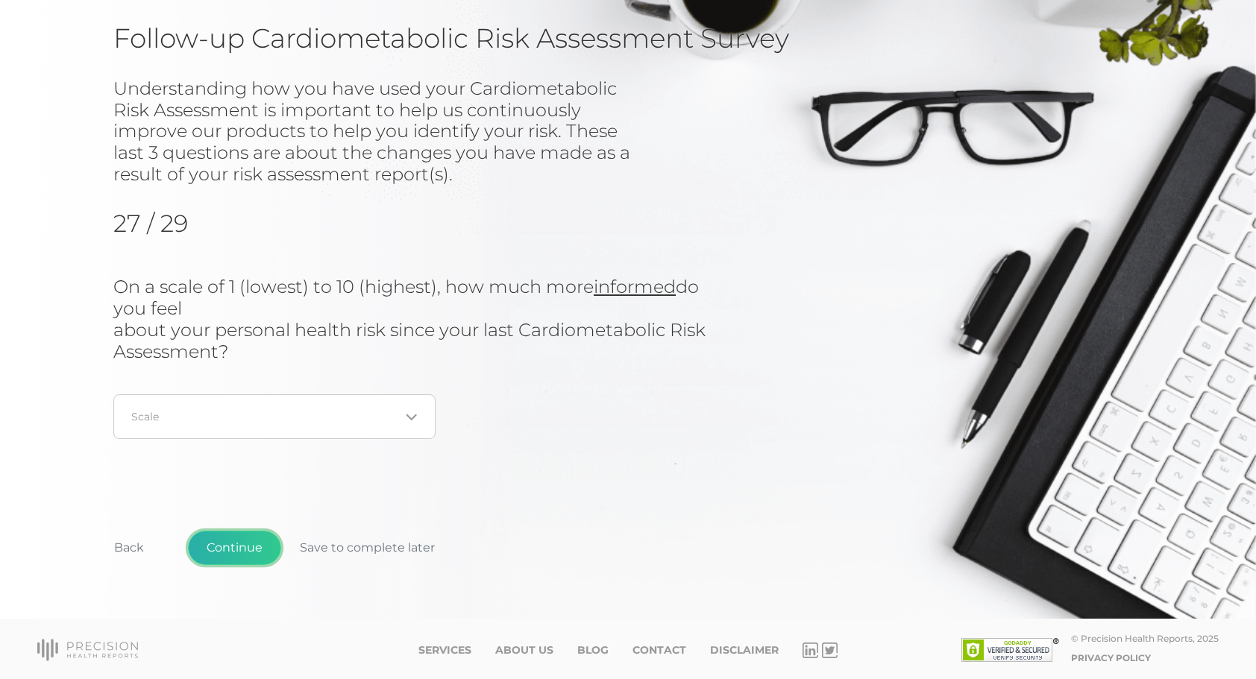
click at [233, 553] on button "Continue" at bounding box center [234, 548] width 93 height 34
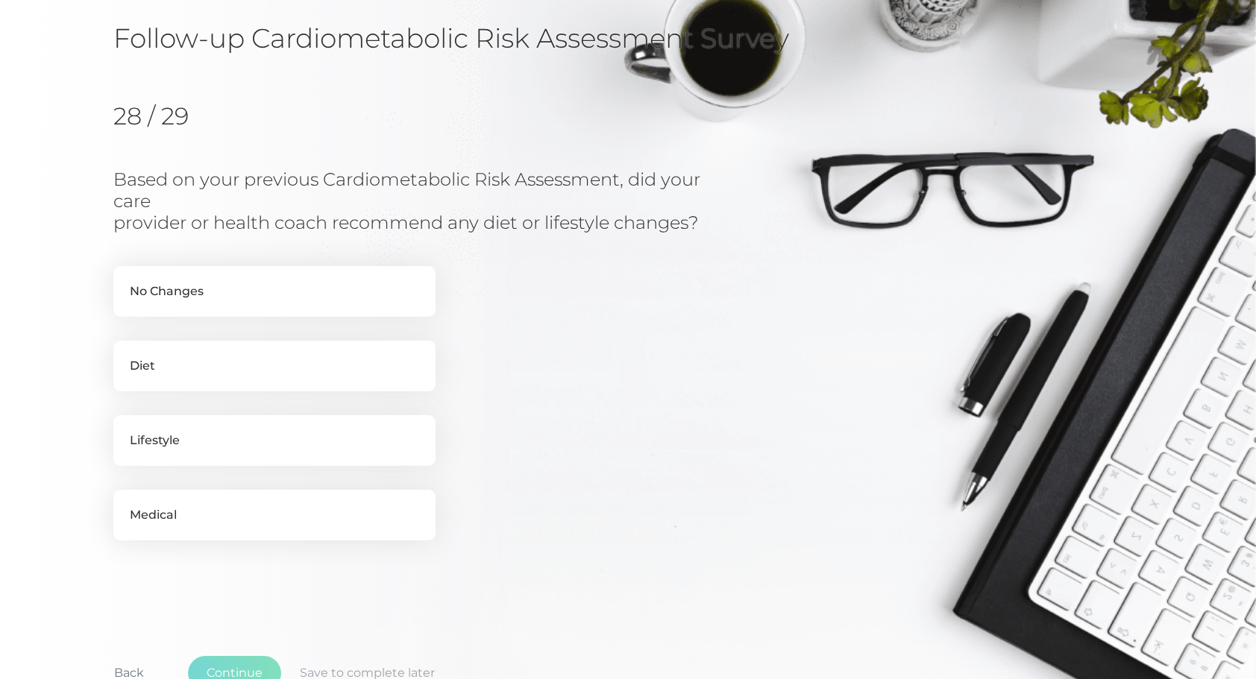
scroll to position [189, 0]
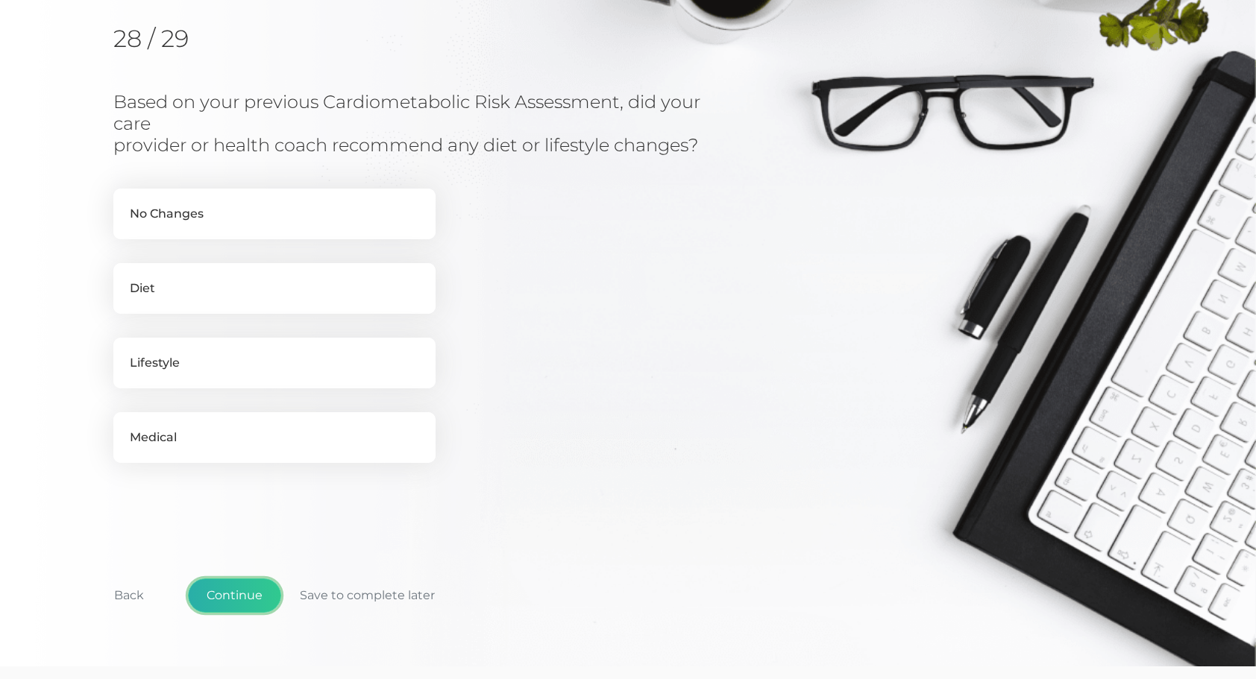
click at [248, 591] on button "Continue" at bounding box center [234, 596] width 93 height 34
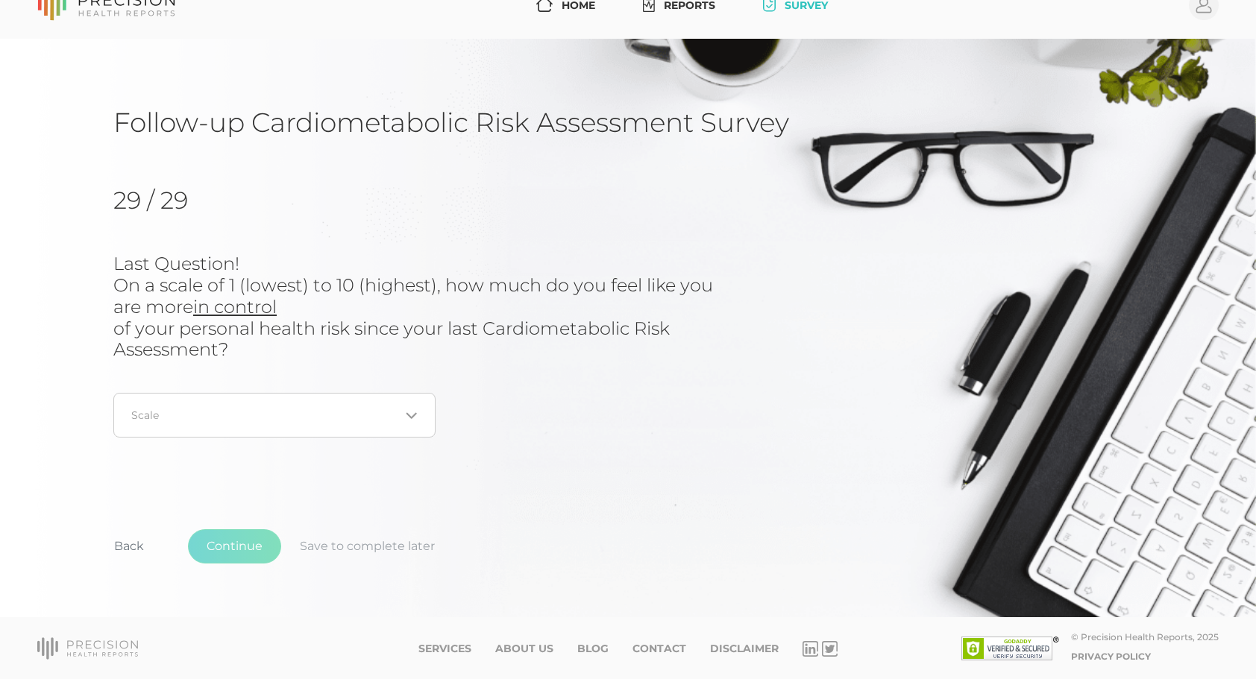
scroll to position [26, 0]
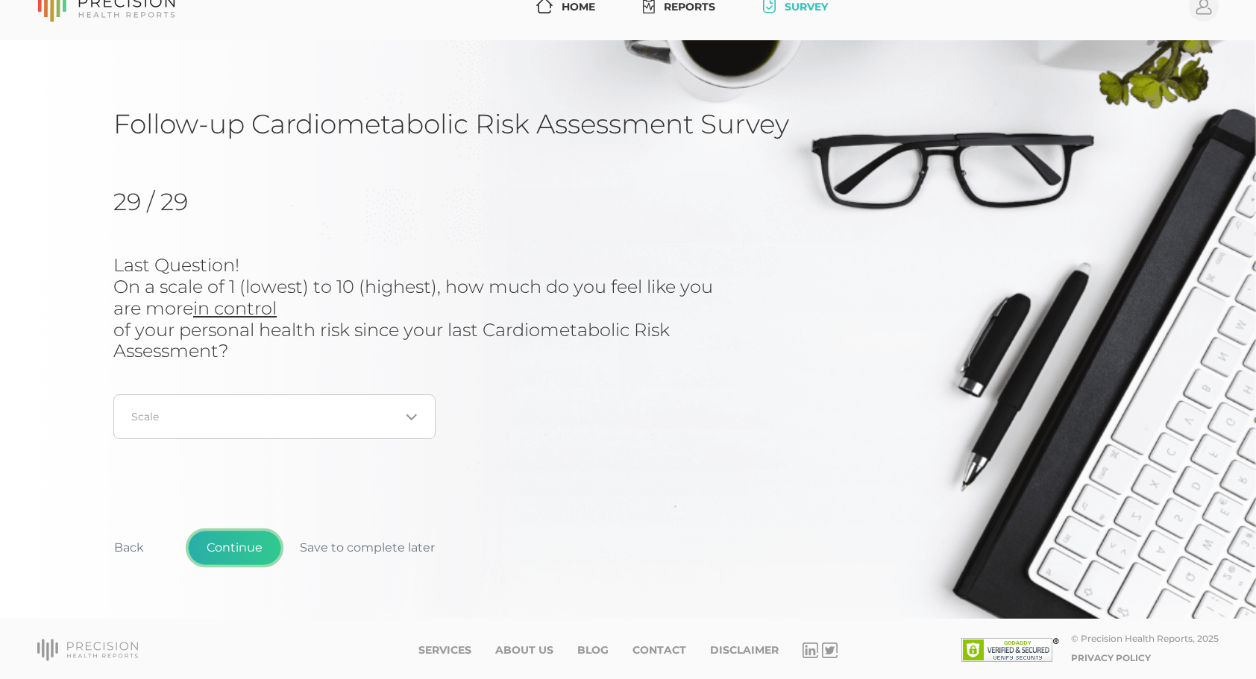
click at [245, 562] on button "Continue" at bounding box center [234, 548] width 93 height 34
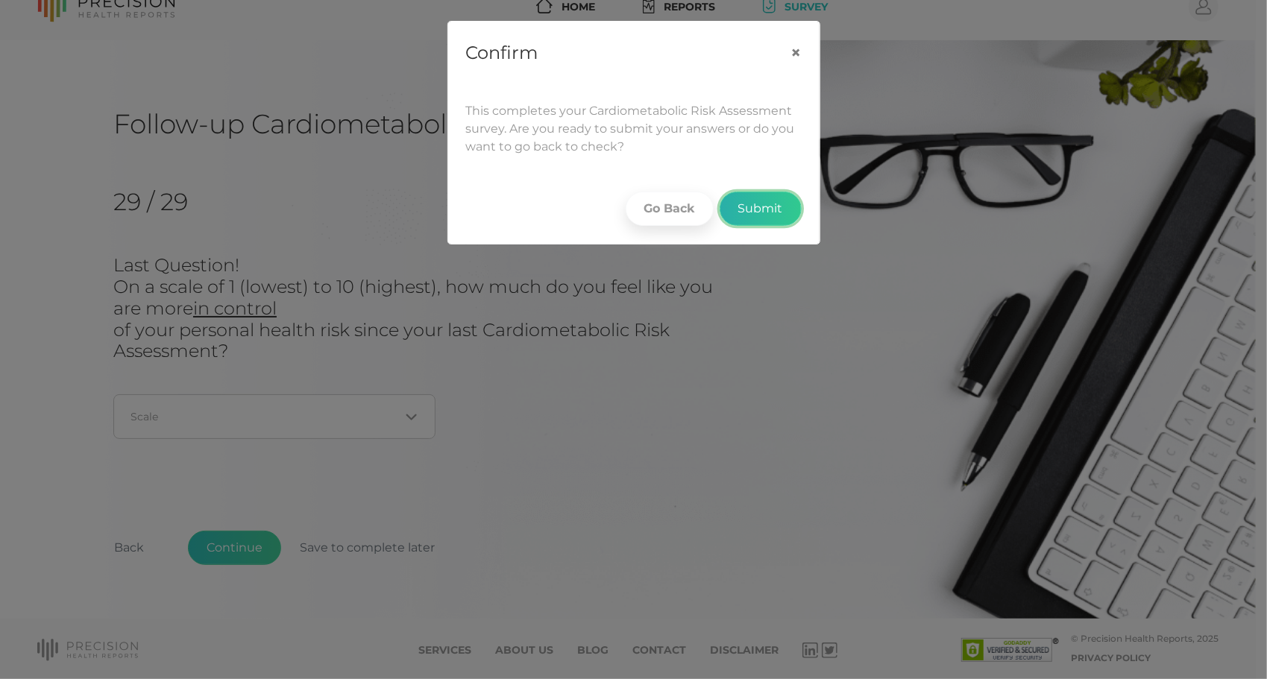
click at [784, 215] on button "Submit" at bounding box center [761, 209] width 82 height 34
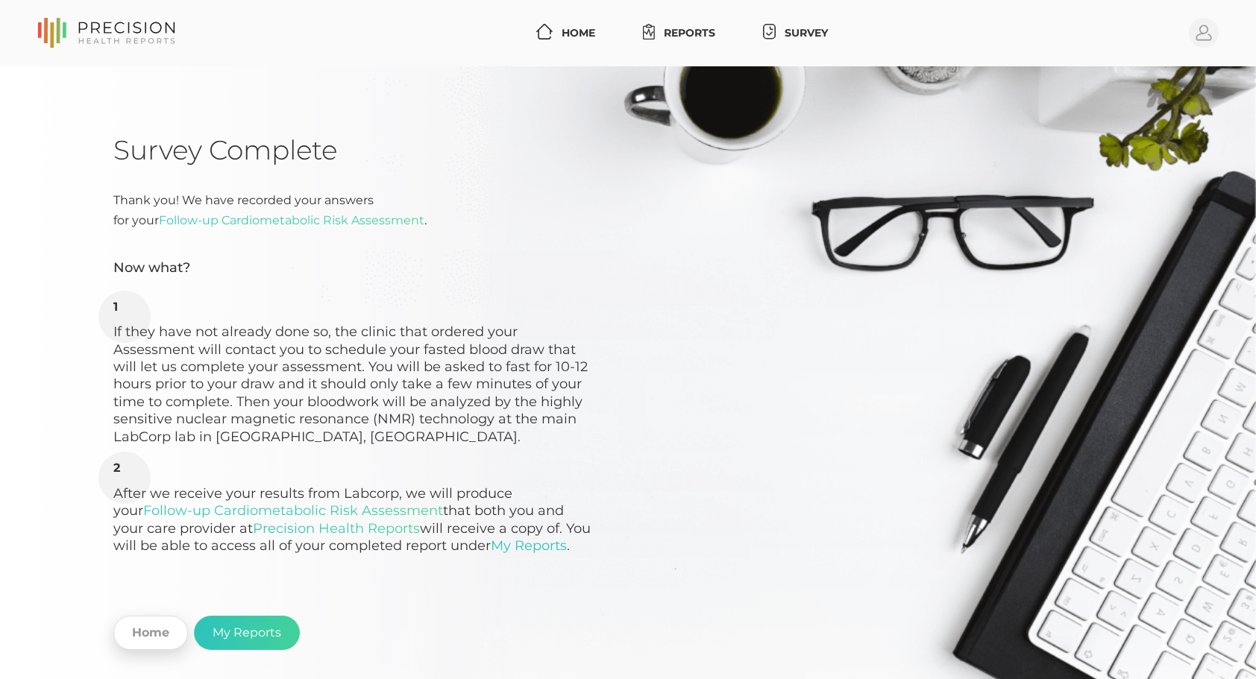
click at [142, 632] on link "Home" at bounding box center [150, 633] width 75 height 34
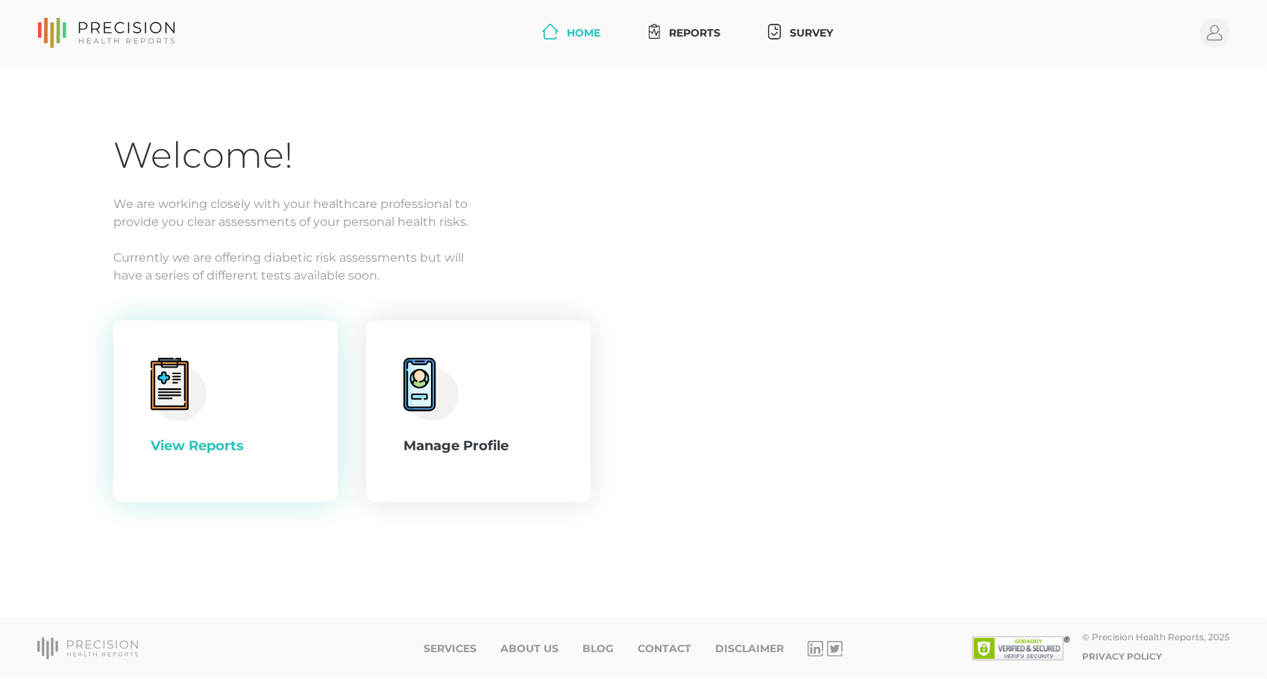
click at [170, 456] on div "View Reports" at bounding box center [226, 446] width 150 height 20
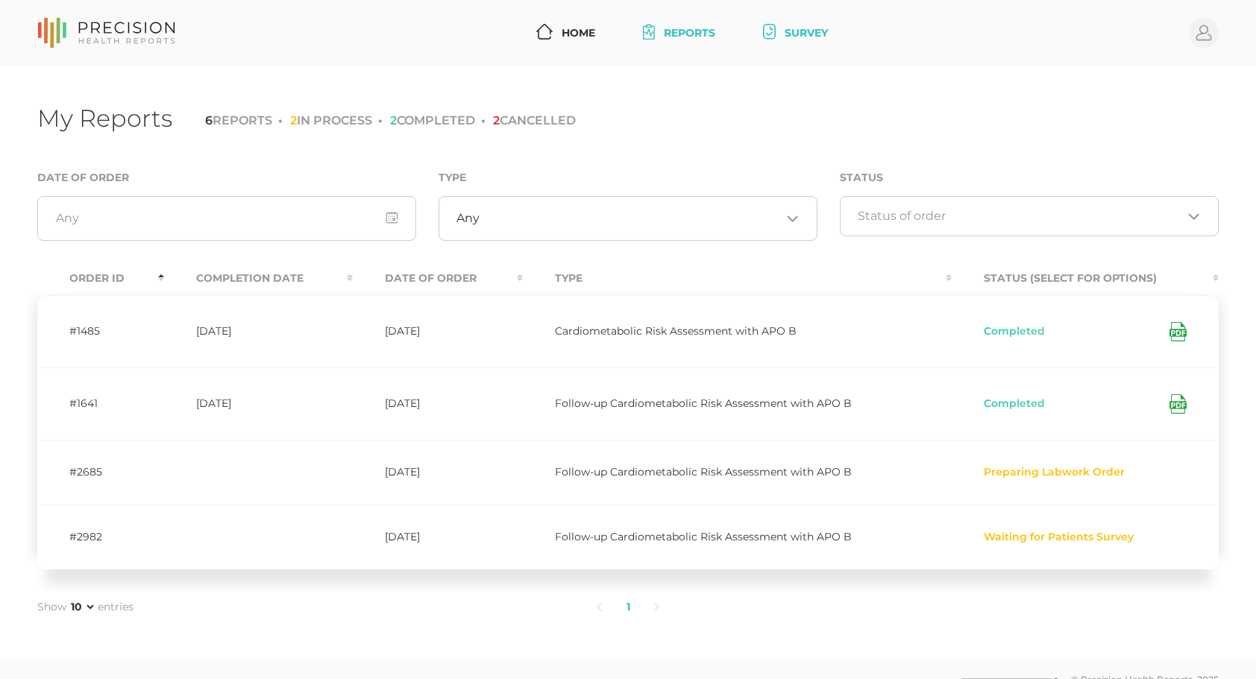
click at [783, 37] on link "Survey" at bounding box center [795, 33] width 77 height 28
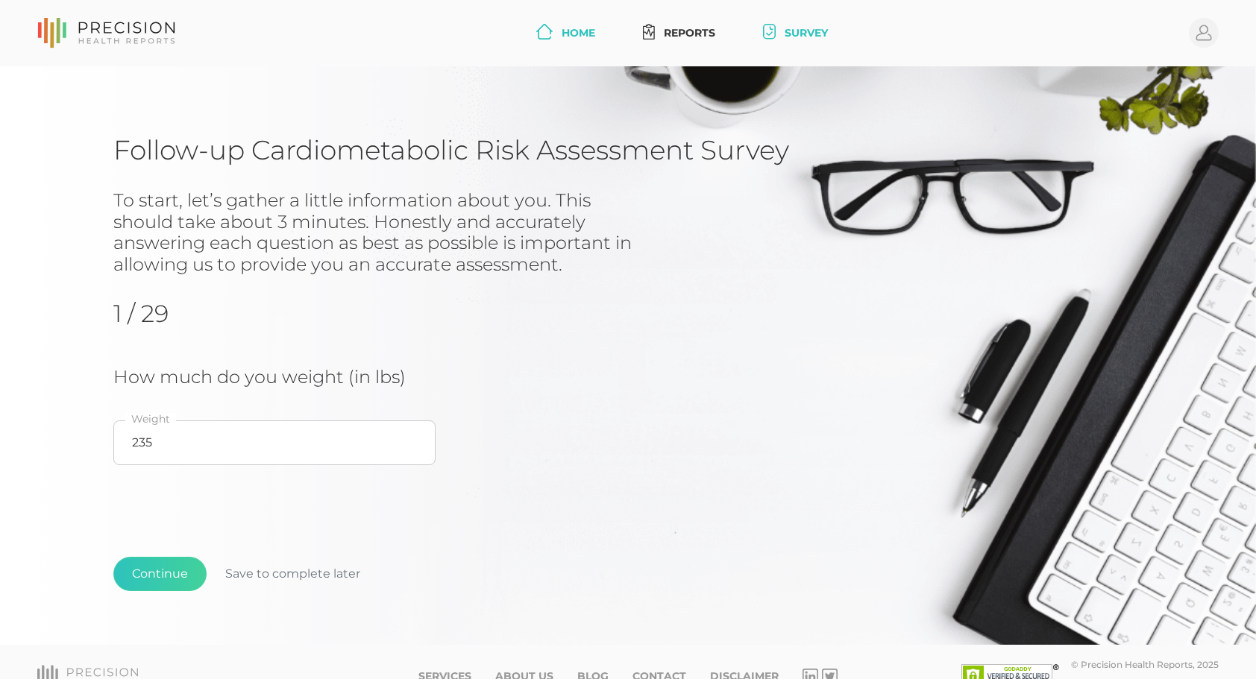
click at [587, 19] on link "Home" at bounding box center [565, 33] width 71 height 28
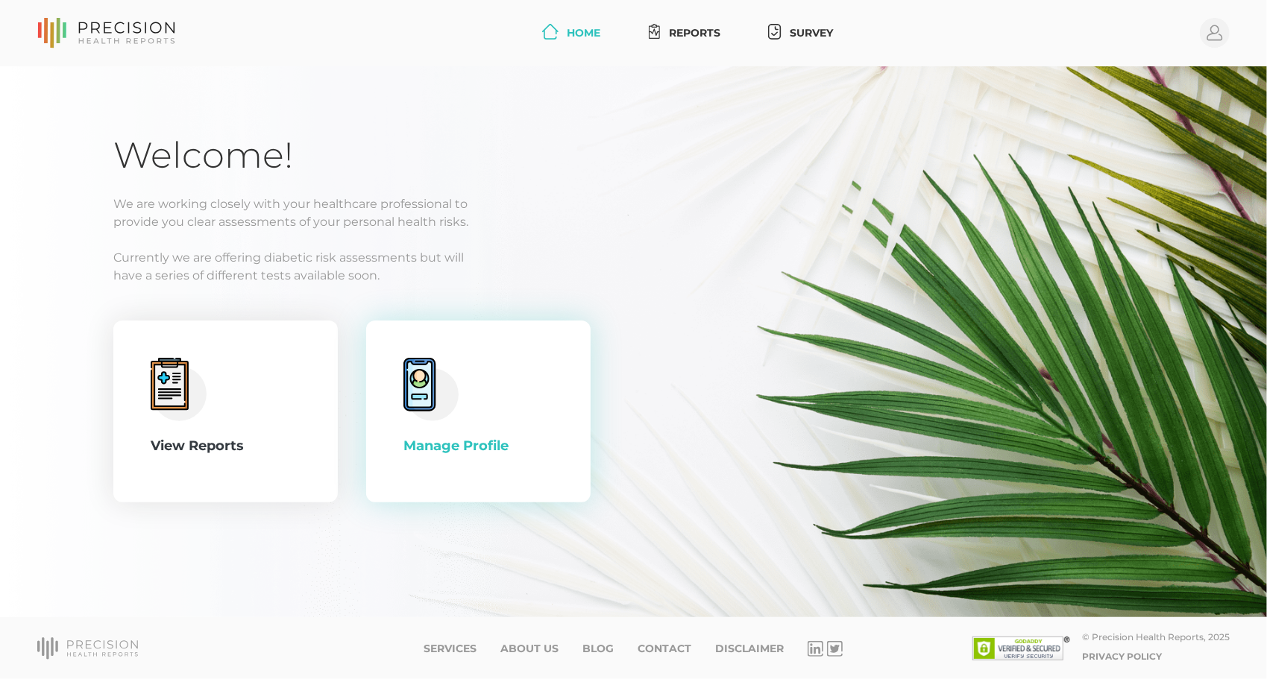
click at [471, 415] on div "Manage Profile" at bounding box center [478, 411] width 150 height 107
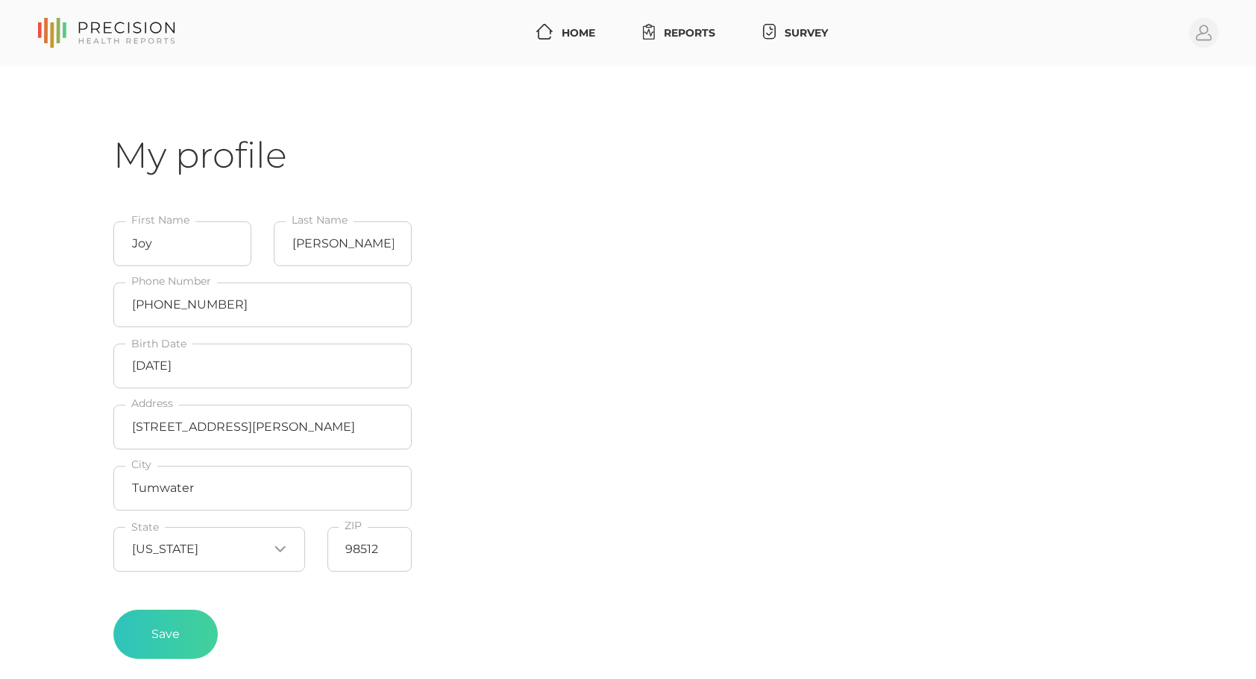
scroll to position [104, 0]
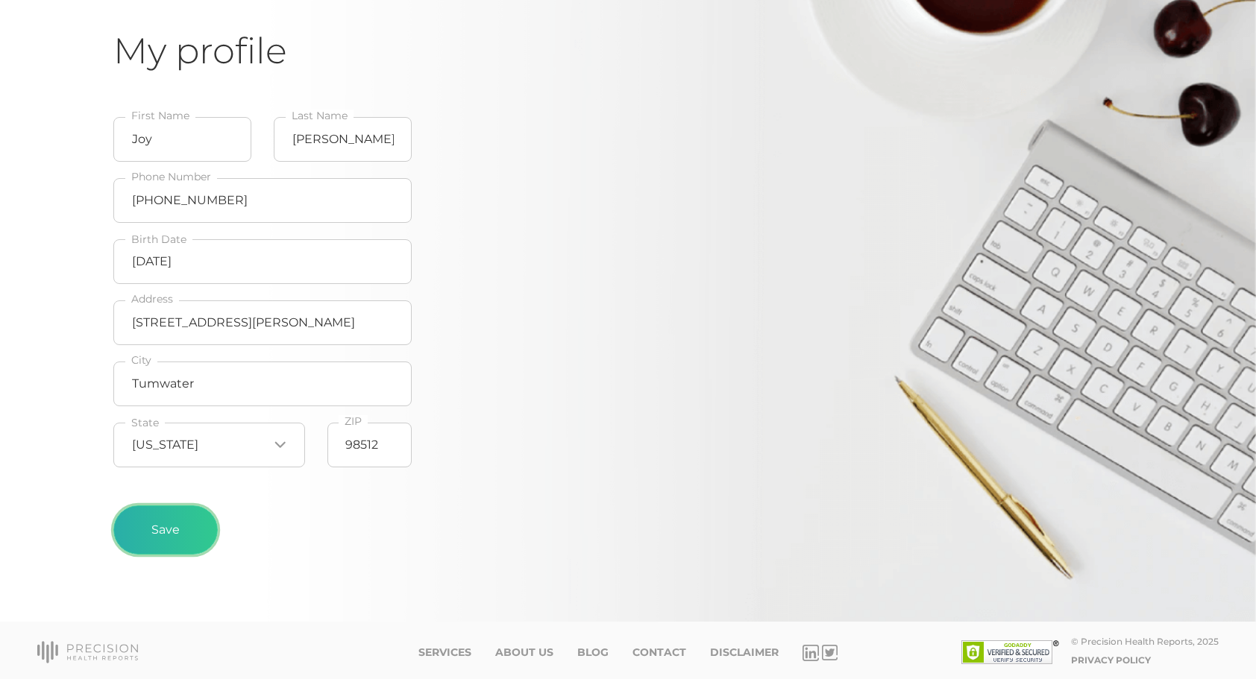
click at [166, 549] on button "Save" at bounding box center [165, 530] width 104 height 49
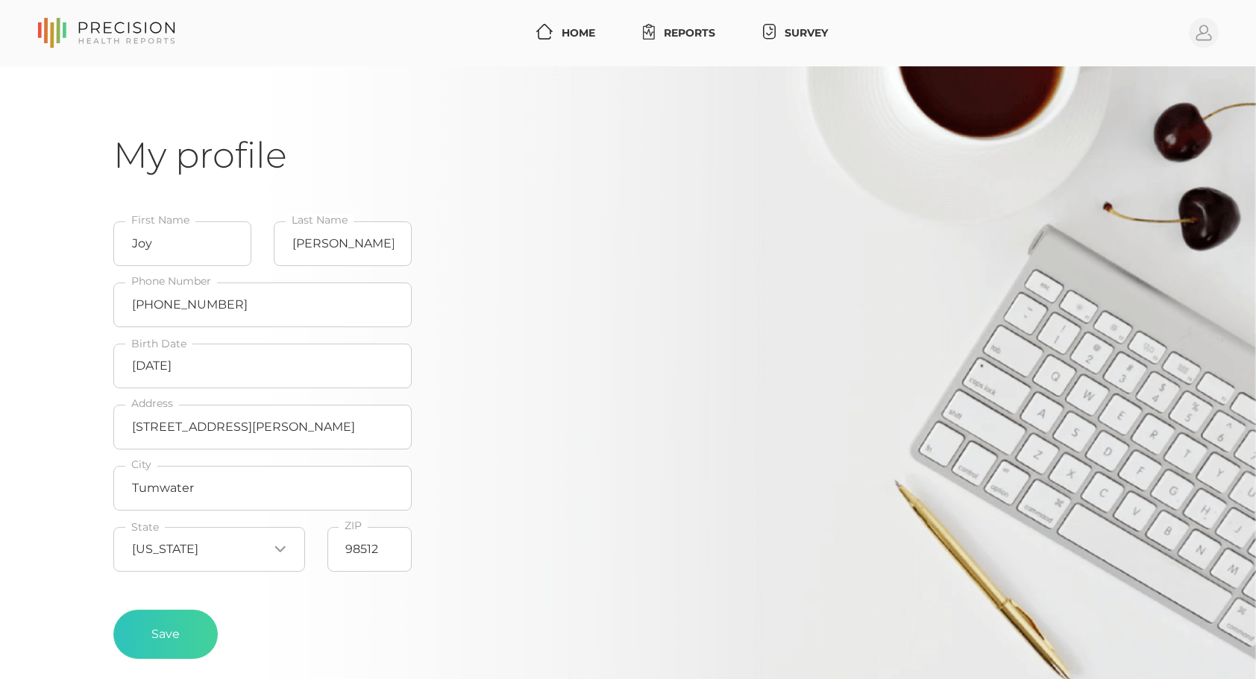
click at [128, 40] on icon at bounding box center [106, 33] width 138 height 31
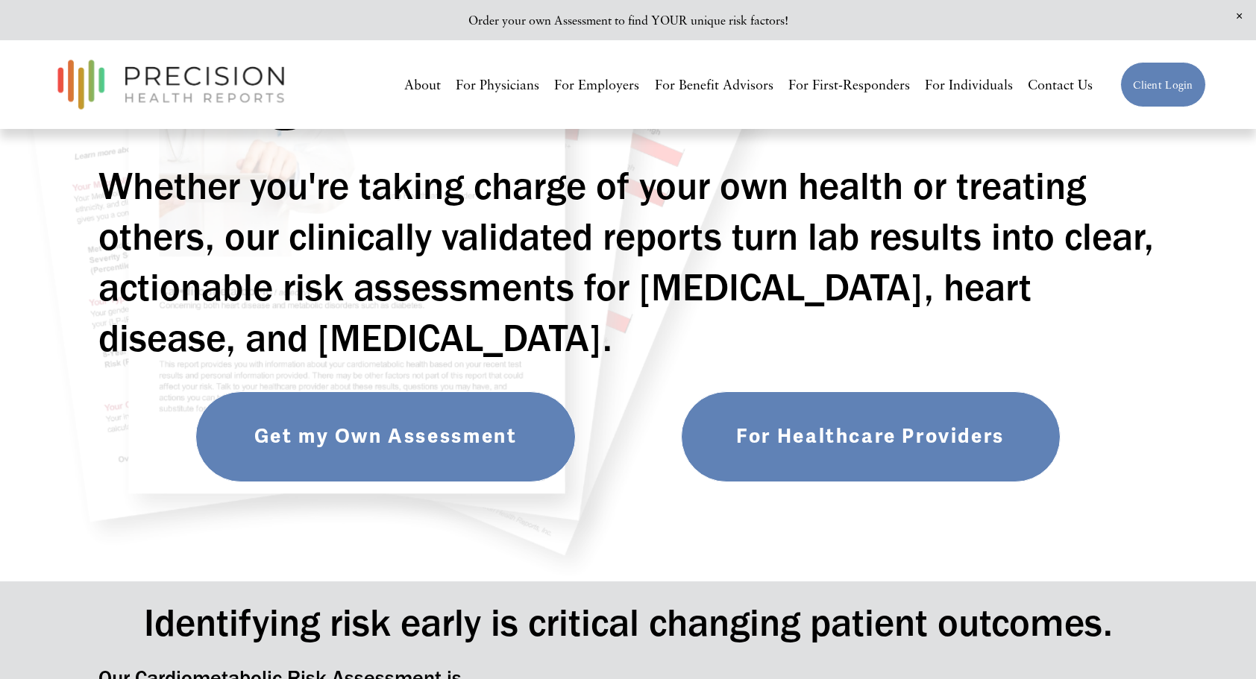
scroll to position [248, 0]
